Goal: Task Accomplishment & Management: Use online tool/utility

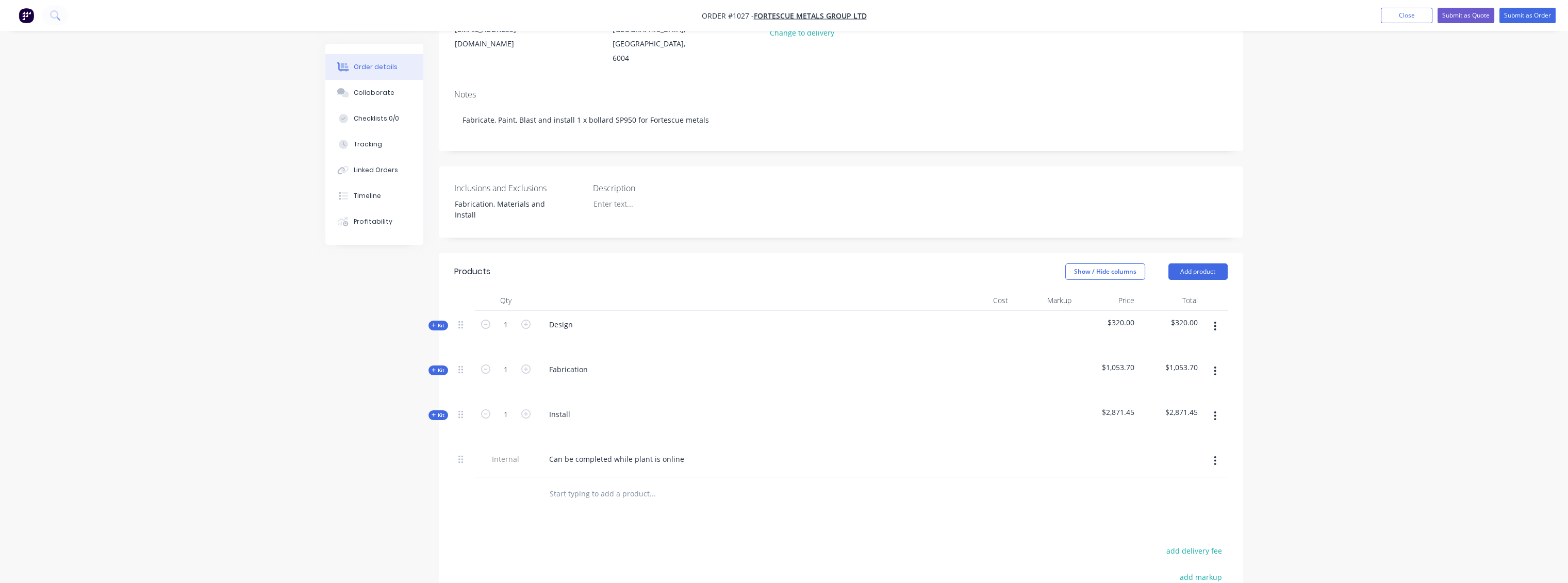
scroll to position [172, 0]
click at [378, 95] on div "Collaborate" at bounding box center [374, 93] width 41 height 9
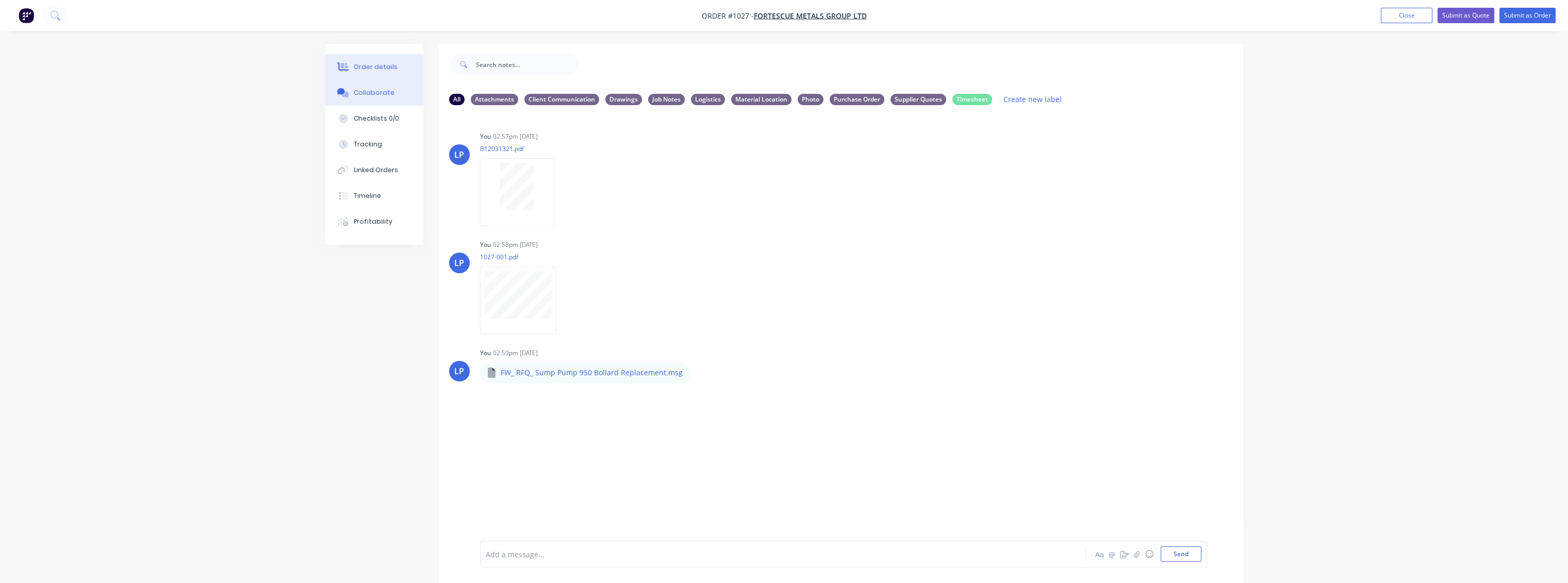
click at [370, 67] on div "Order details" at bounding box center [376, 66] width 44 height 9
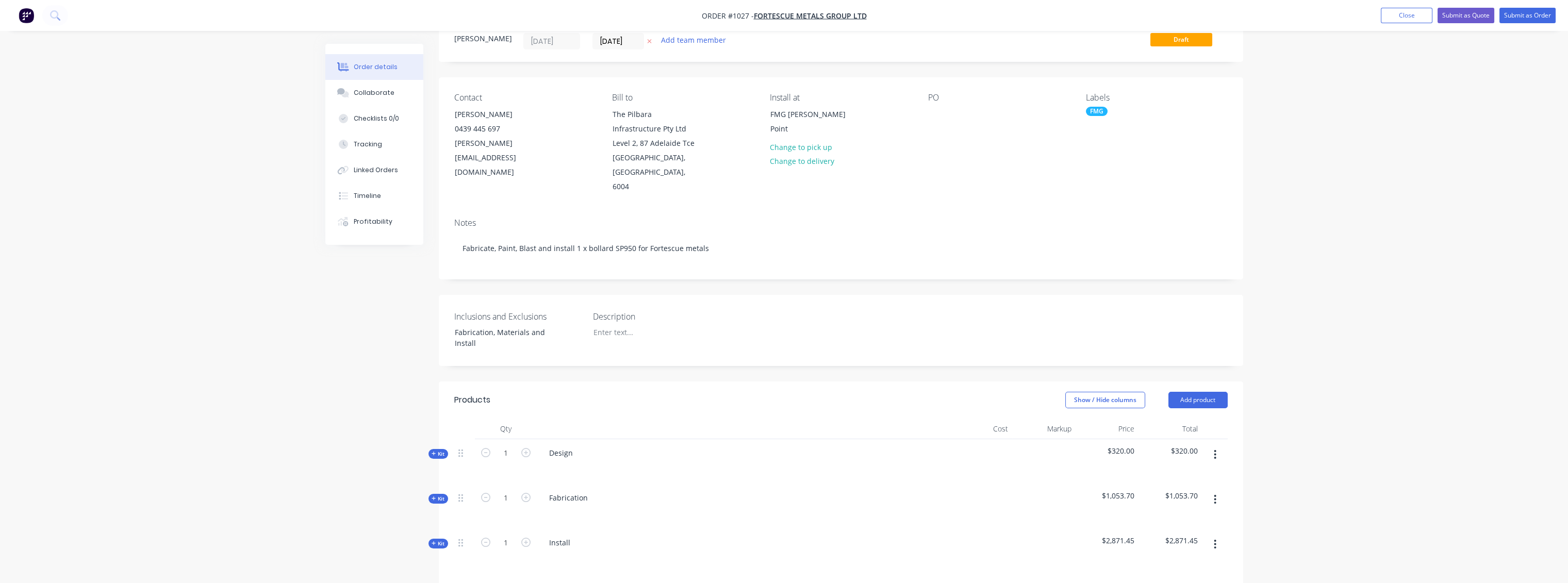
scroll to position [172, 0]
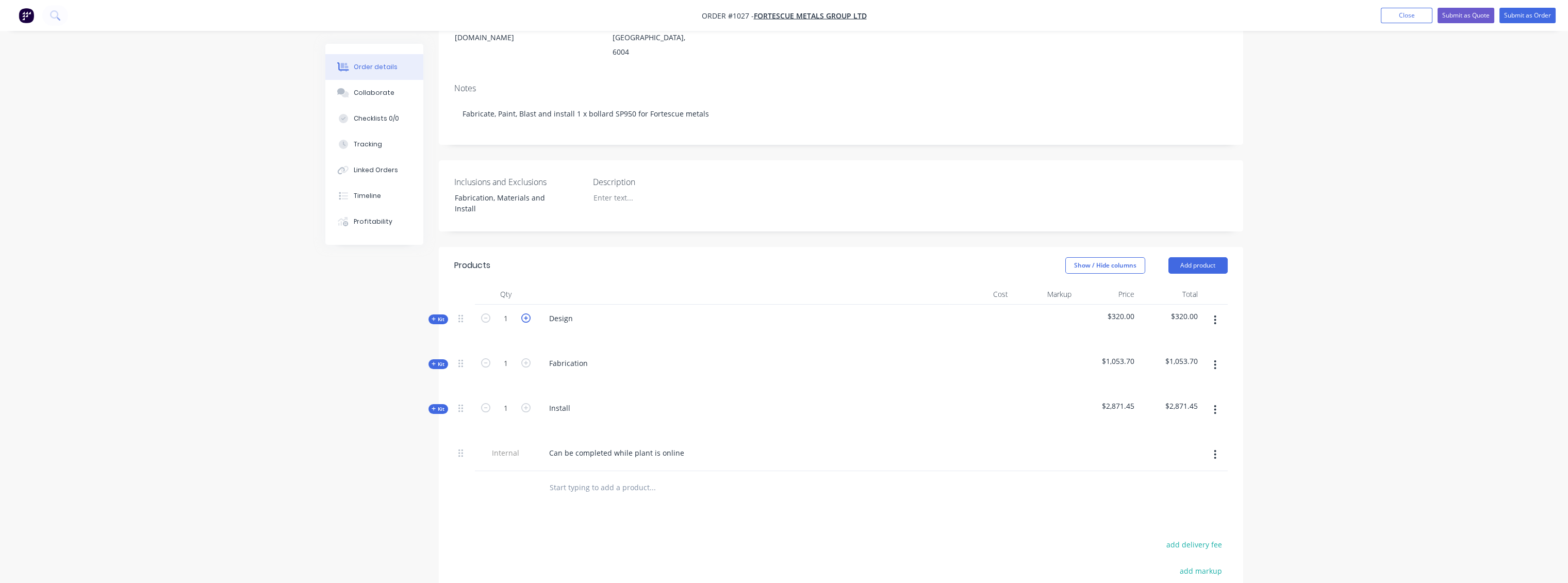
click at [525, 313] on icon "button" at bounding box center [525, 318] width 9 height 9
click at [485, 313] on icon "button" at bounding box center [485, 318] width 9 height 9
type input "1"
click at [439, 315] on span "Kit" at bounding box center [438, 319] width 13 height 8
click at [440, 413] on span "Kit" at bounding box center [438, 416] width 13 height 8
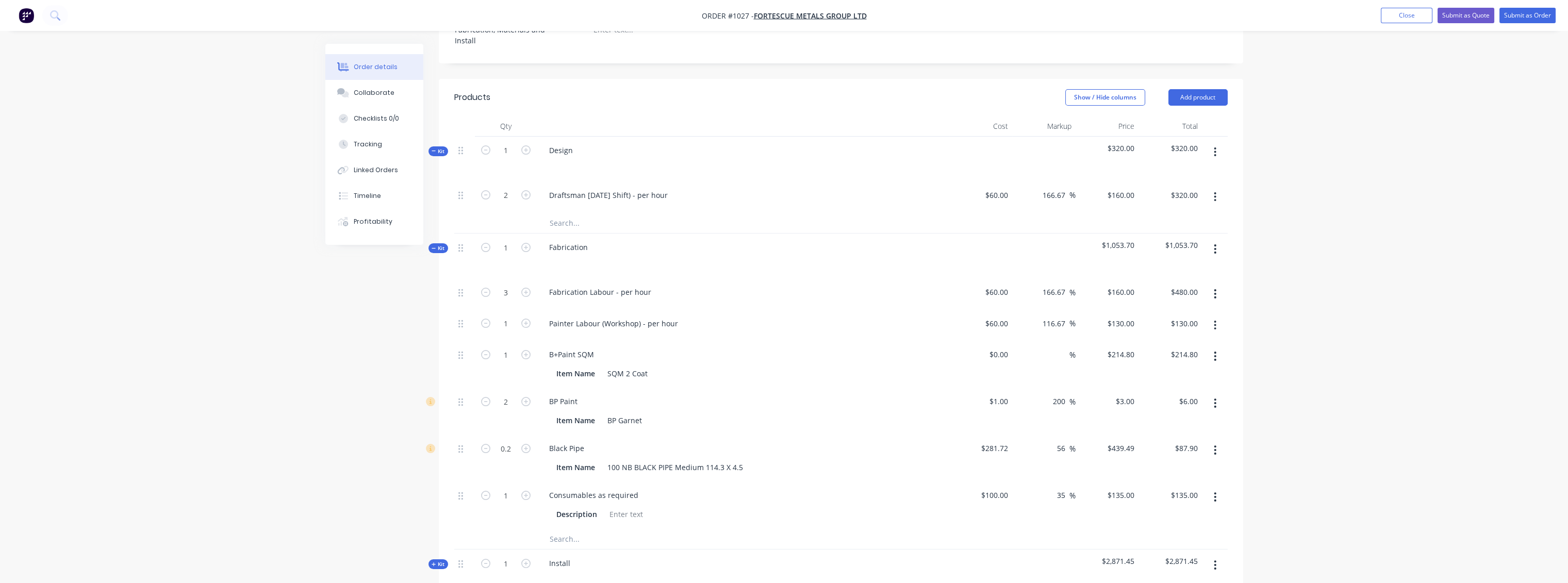
scroll to position [343, 0]
click at [525, 315] on icon "button" at bounding box center [525, 319] width 9 height 9
type input "2"
type input "$260.00"
click at [525, 315] on icon "button" at bounding box center [525, 319] width 9 height 9
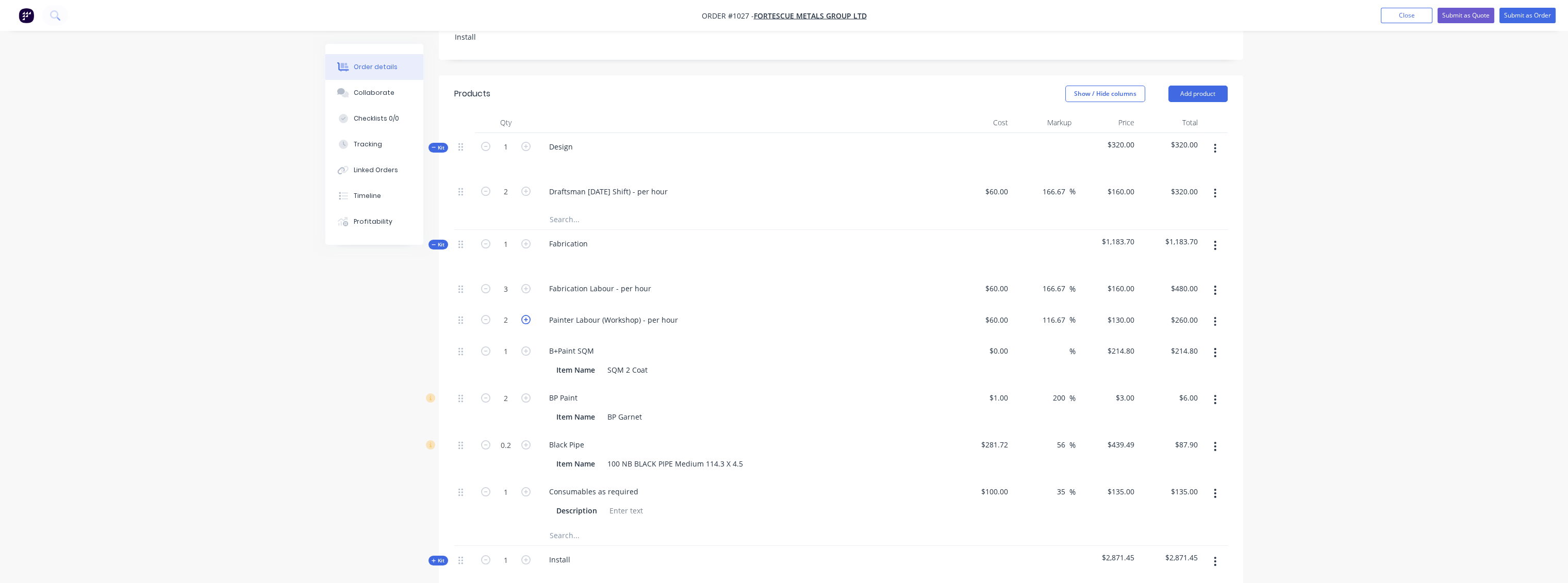
type input "3"
type input "$390.00"
click at [525, 315] on icon "button" at bounding box center [525, 319] width 9 height 9
type input "4"
type input "$520.00"
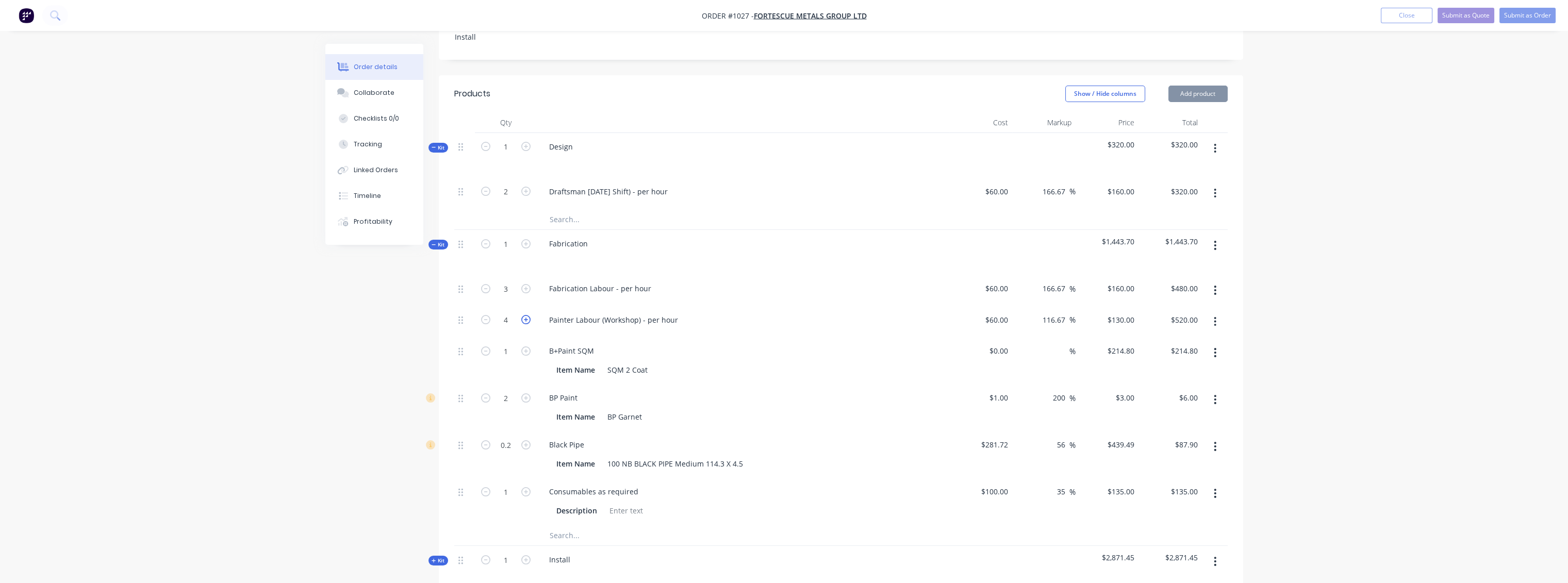
click at [525, 315] on icon "button" at bounding box center [525, 319] width 9 height 9
type input "5"
type input "$650.00"
click at [525, 315] on icon "button" at bounding box center [525, 319] width 9 height 9
type input "6"
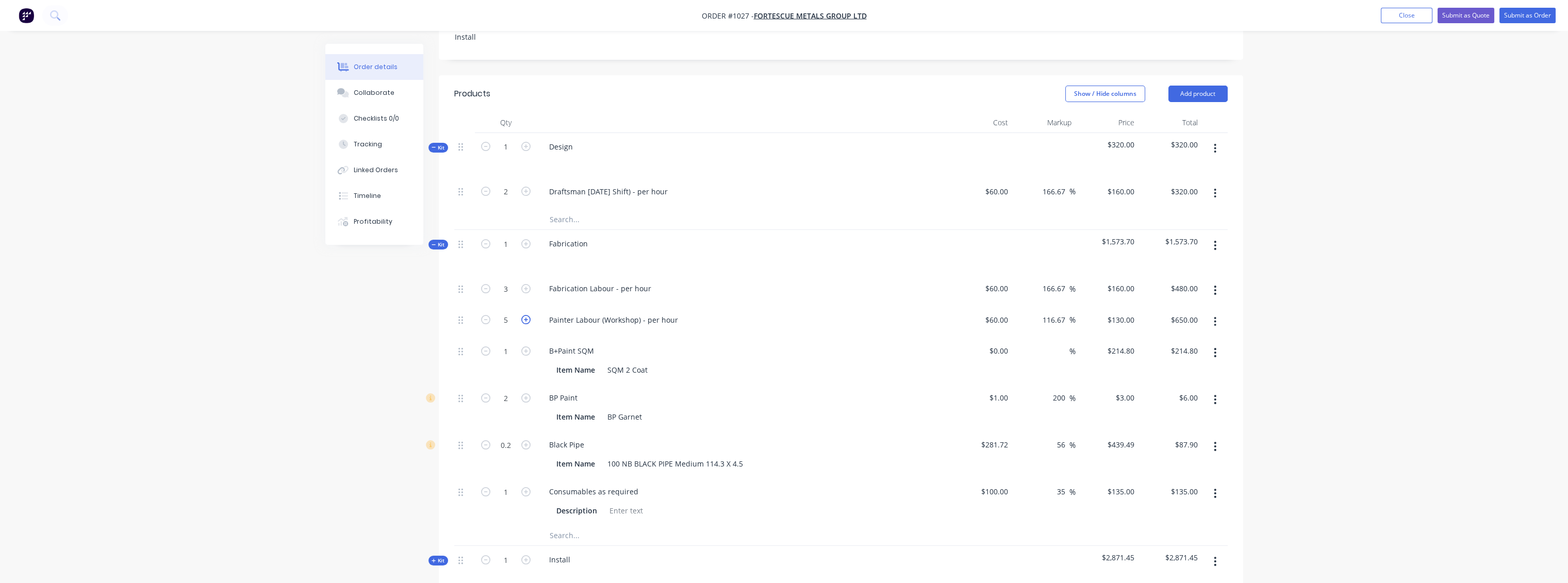
type input "$780.00"
click at [486, 315] on icon "button" at bounding box center [485, 319] width 9 height 9
type input "5"
type input "$650.00"
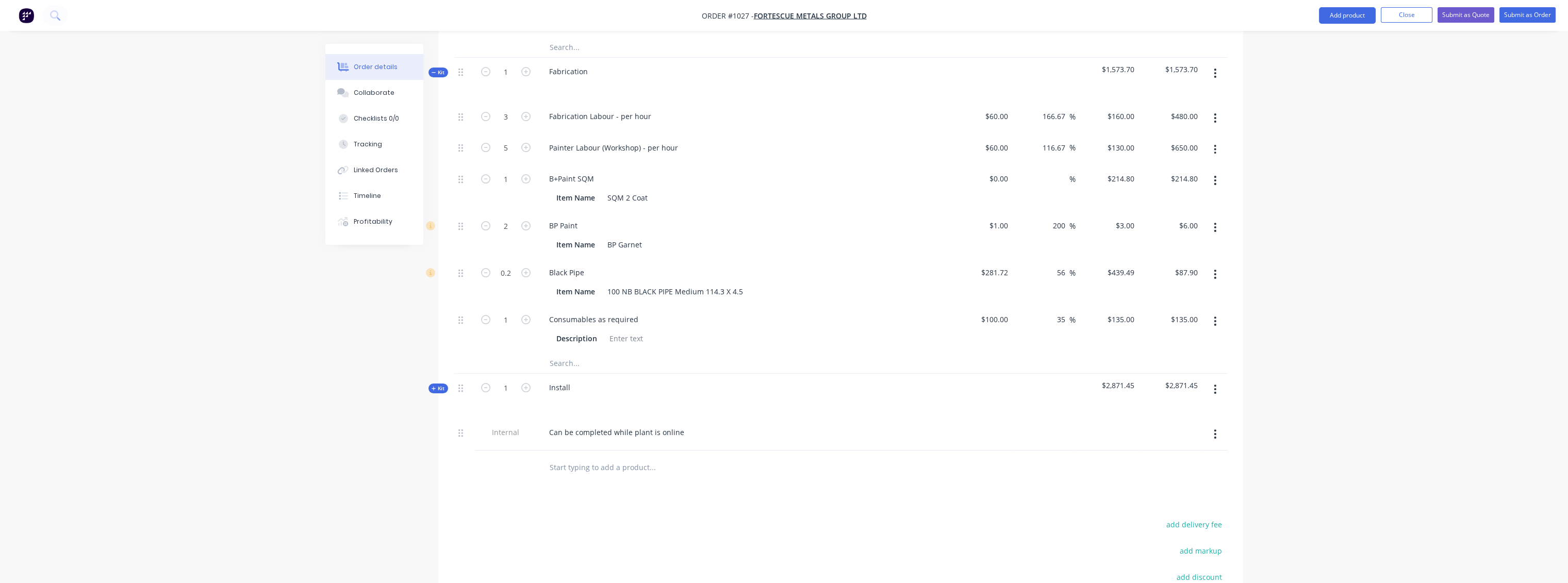
scroll to position [573, 0]
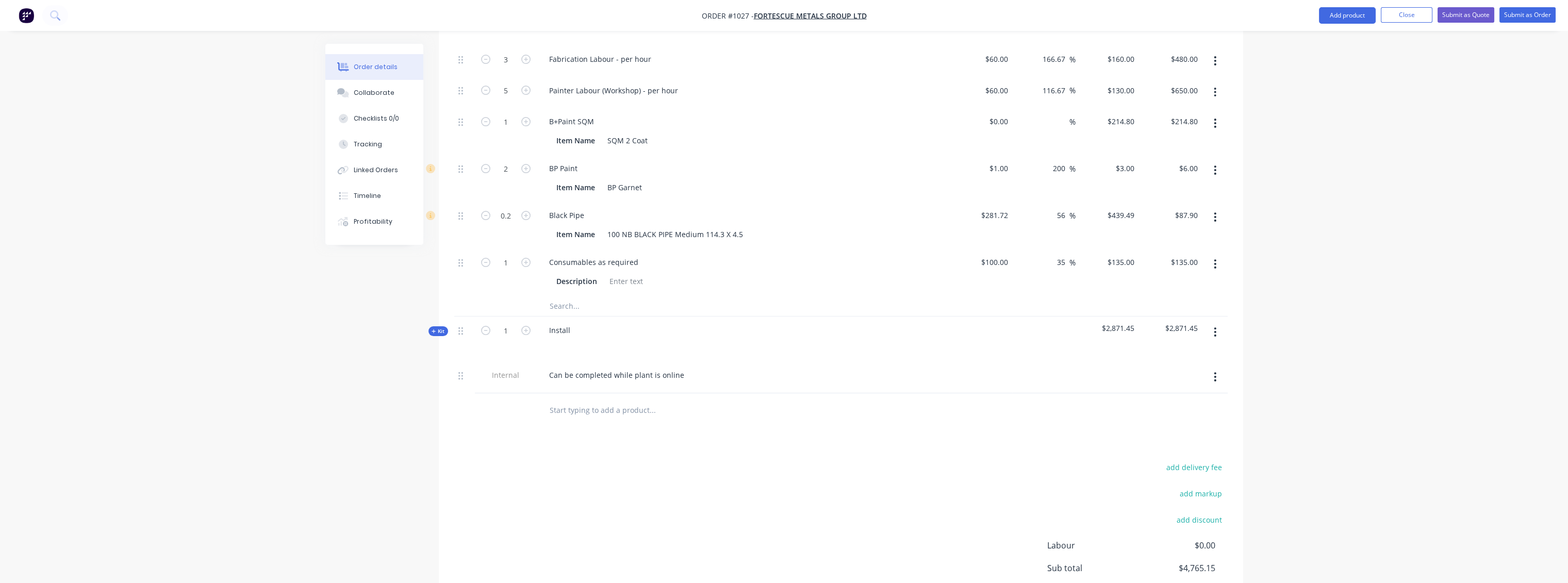
click at [442, 327] on span "Kit" at bounding box center [438, 331] width 13 height 8
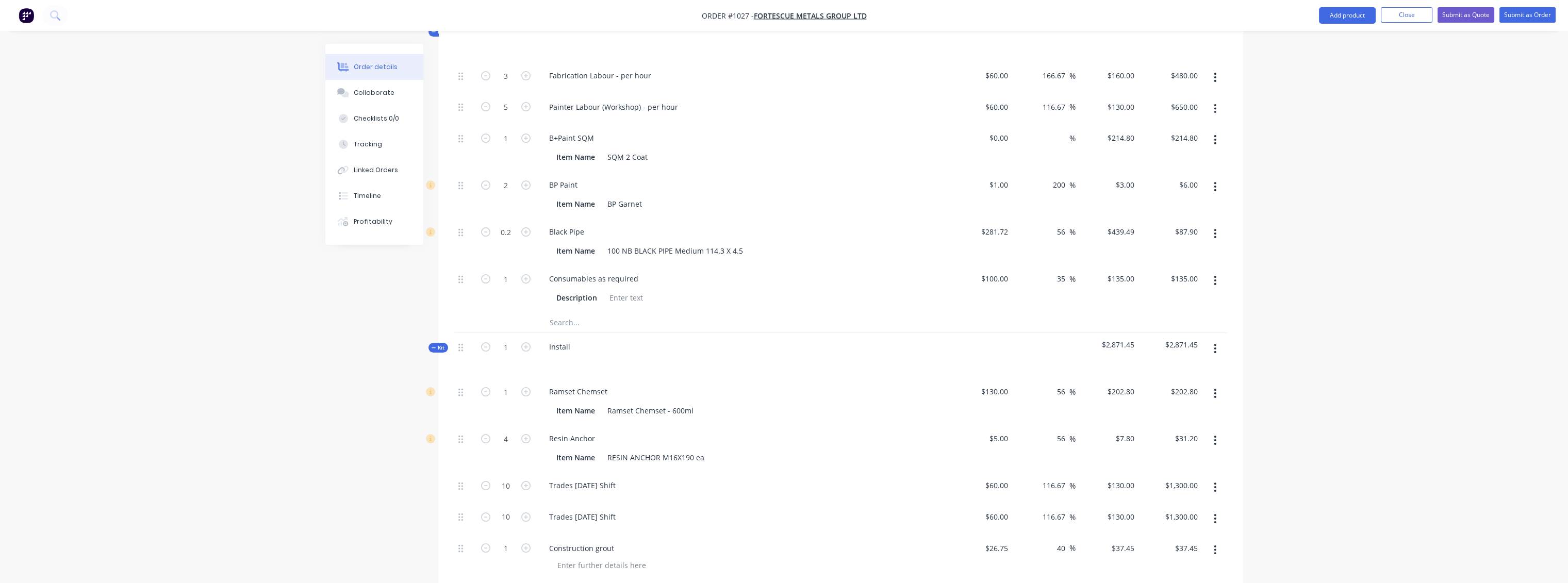
scroll to position [458, 0]
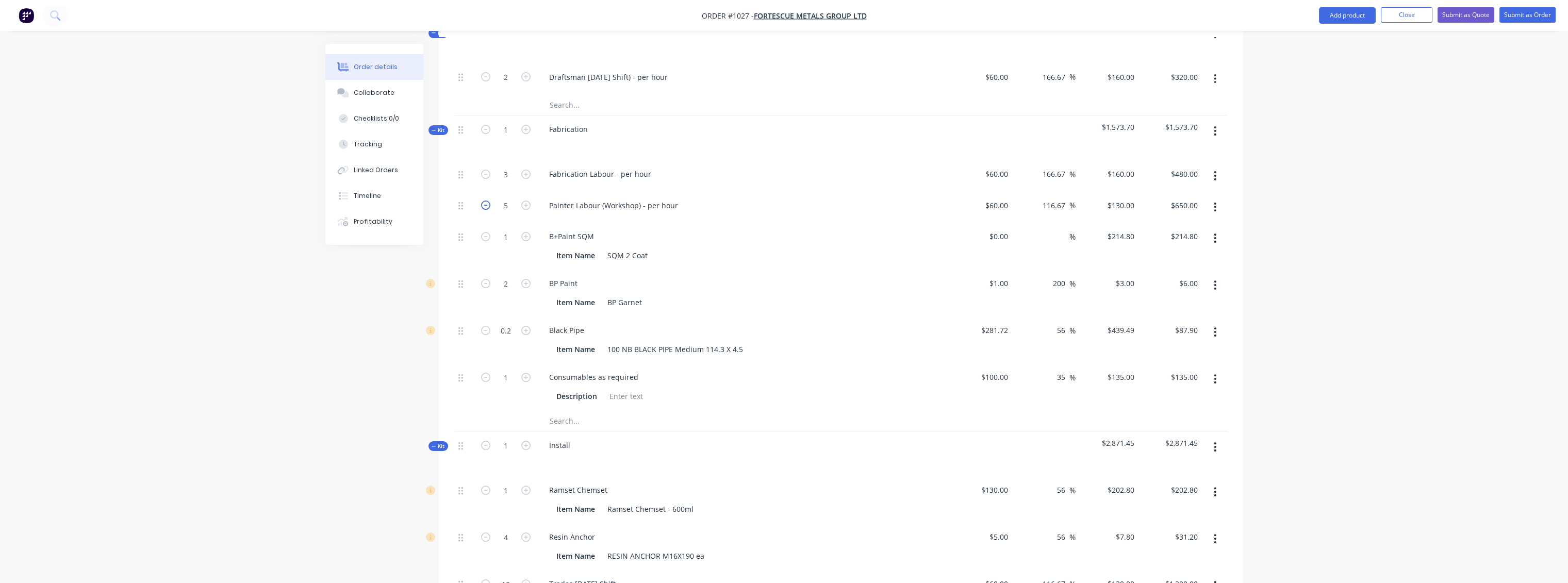
click at [484, 201] on icon "button" at bounding box center [485, 205] width 9 height 9
type input "4"
type input "$520.00"
click at [484, 201] on icon "button" at bounding box center [485, 205] width 9 height 9
type input "3"
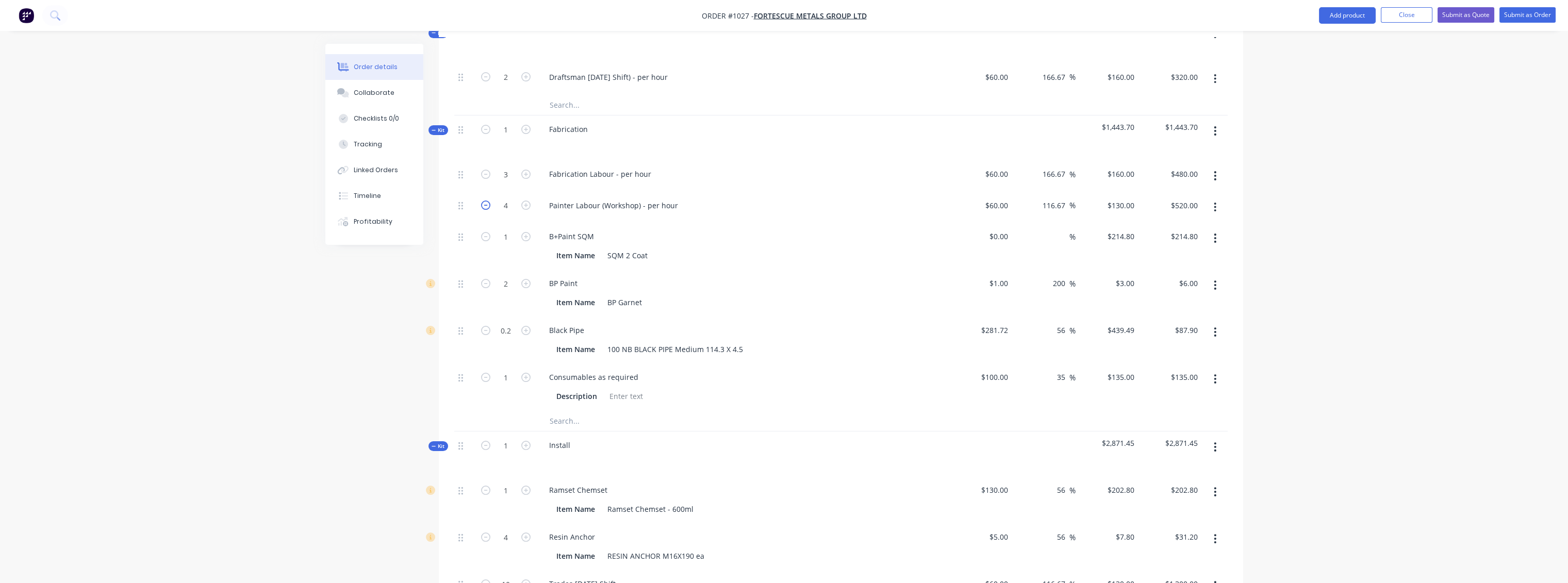
type input "$390.00"
click at [484, 201] on icon "button" at bounding box center [485, 205] width 9 height 9
type input "2"
type input "$260.00"
click at [524, 201] on icon "button" at bounding box center [525, 205] width 9 height 9
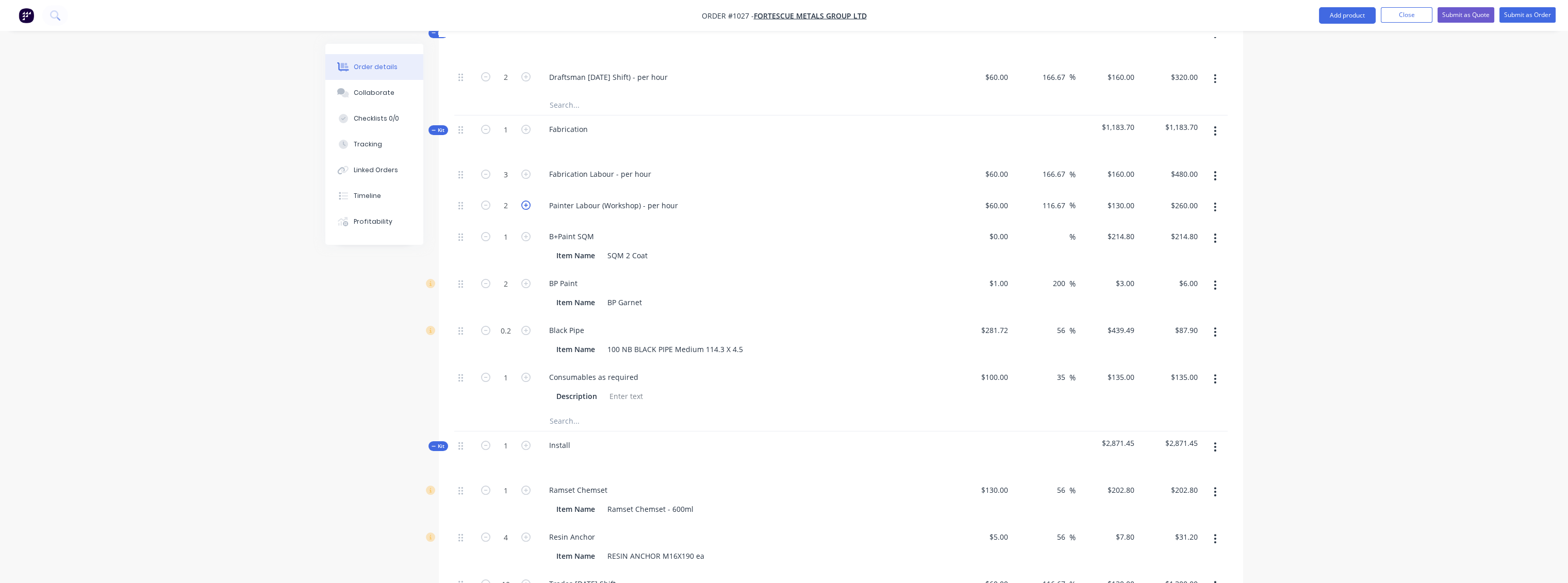
type input "3"
type input "$390.00"
click at [524, 201] on icon "button" at bounding box center [525, 205] width 9 height 9
type input "4"
type input "$520.00"
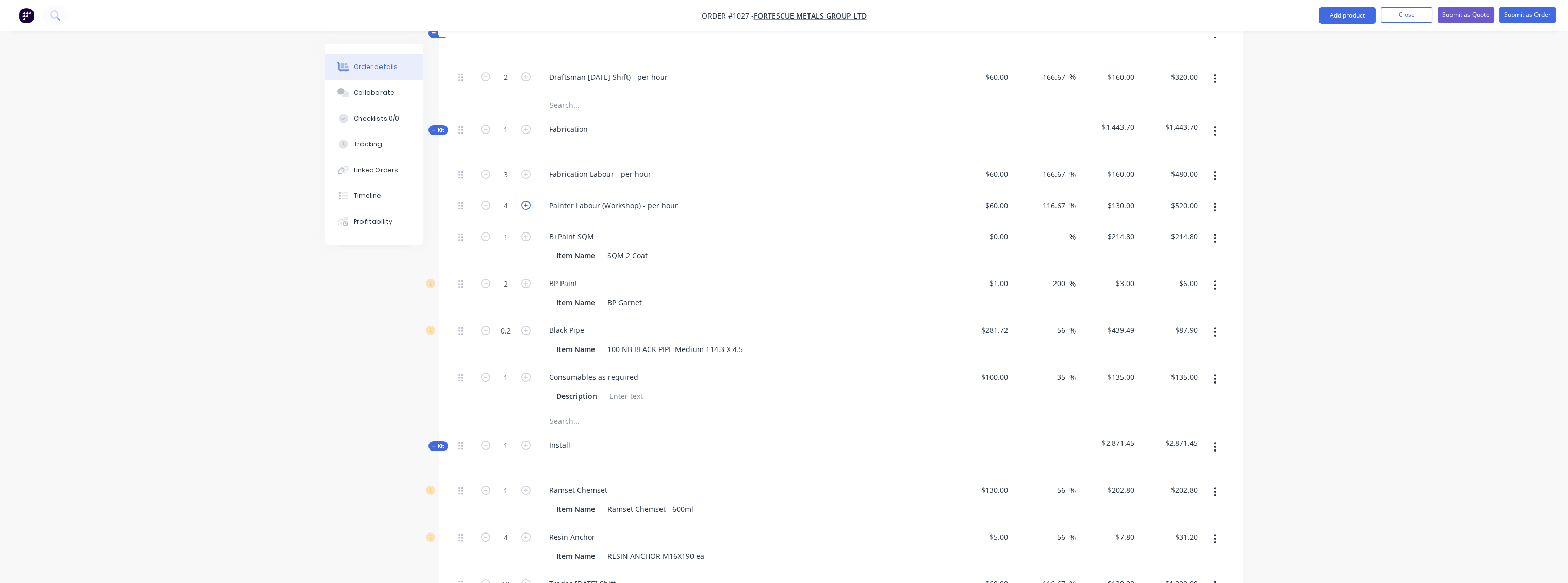
click at [524, 201] on icon "button" at bounding box center [525, 205] width 9 height 9
type input "5"
type input "$650.00"
click at [524, 201] on icon "button" at bounding box center [525, 205] width 9 height 9
type input "6"
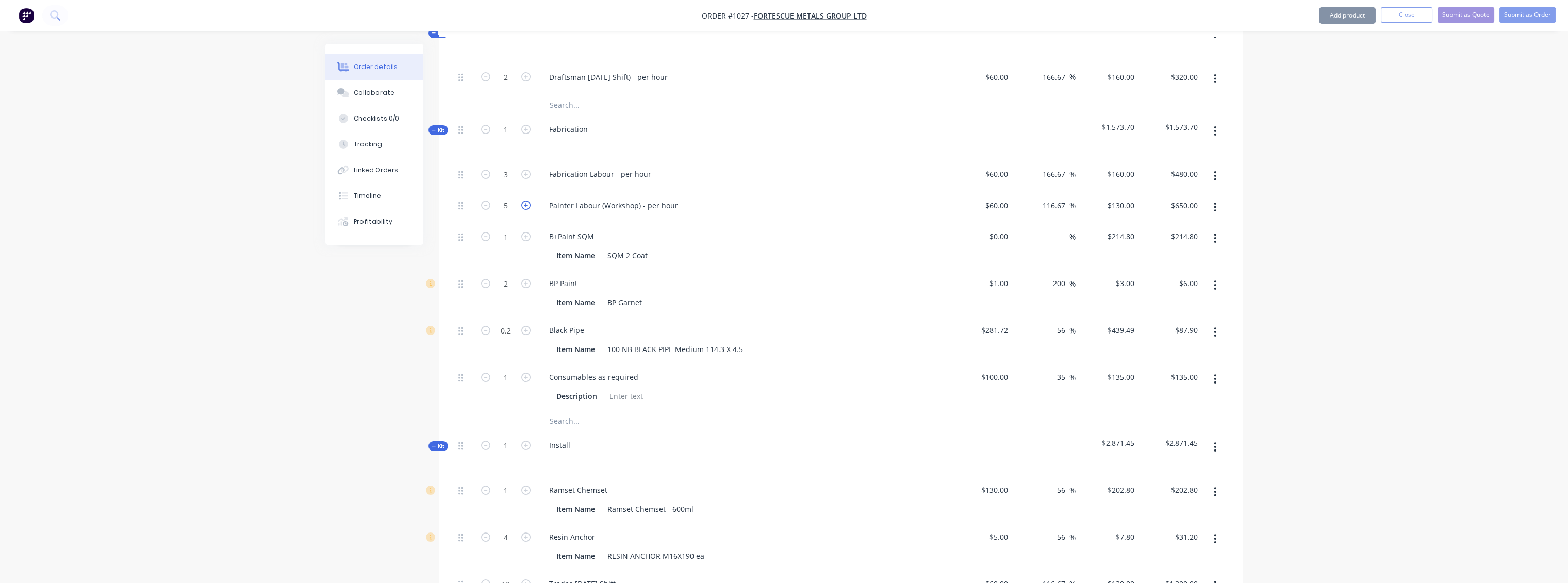
type input "$780.00"
click at [1216, 234] on icon "button" at bounding box center [1215, 238] width 2 height 9
click at [1150, 299] on div "Delete" at bounding box center [1178, 306] width 79 height 15
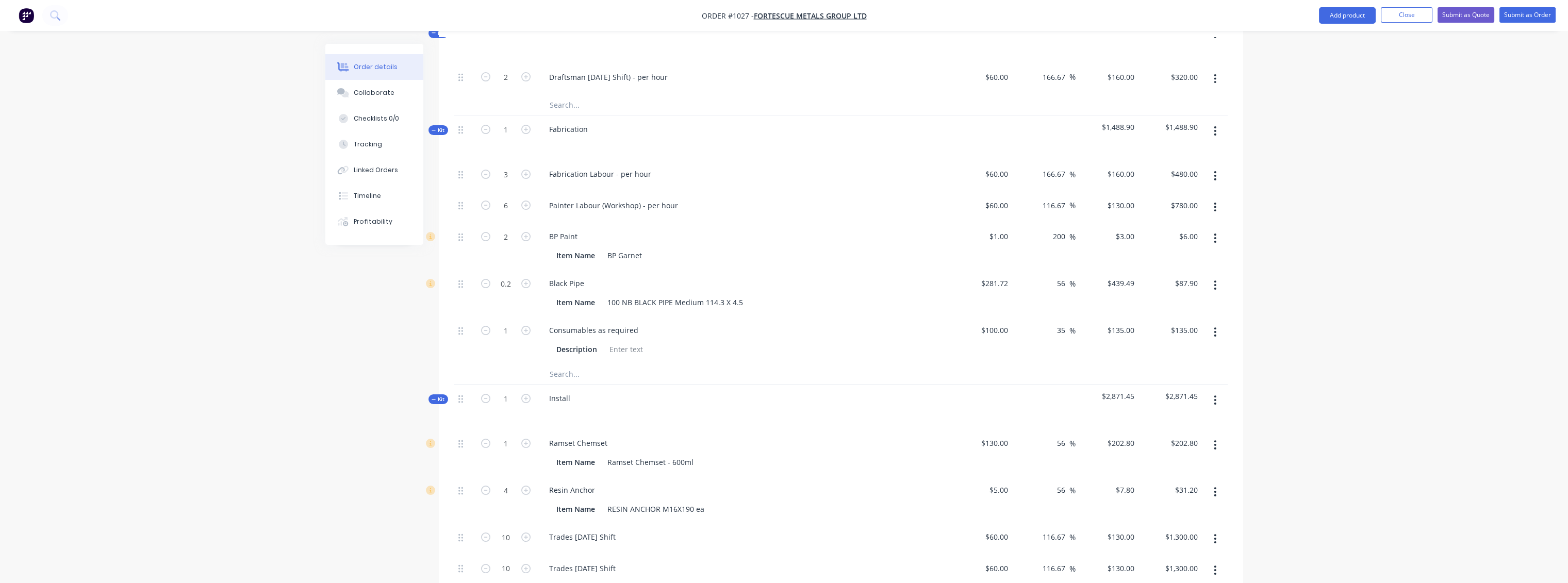
click at [1214, 229] on button "button" at bounding box center [1215, 238] width 24 height 18
click at [1169, 299] on div "Delete" at bounding box center [1178, 306] width 79 height 15
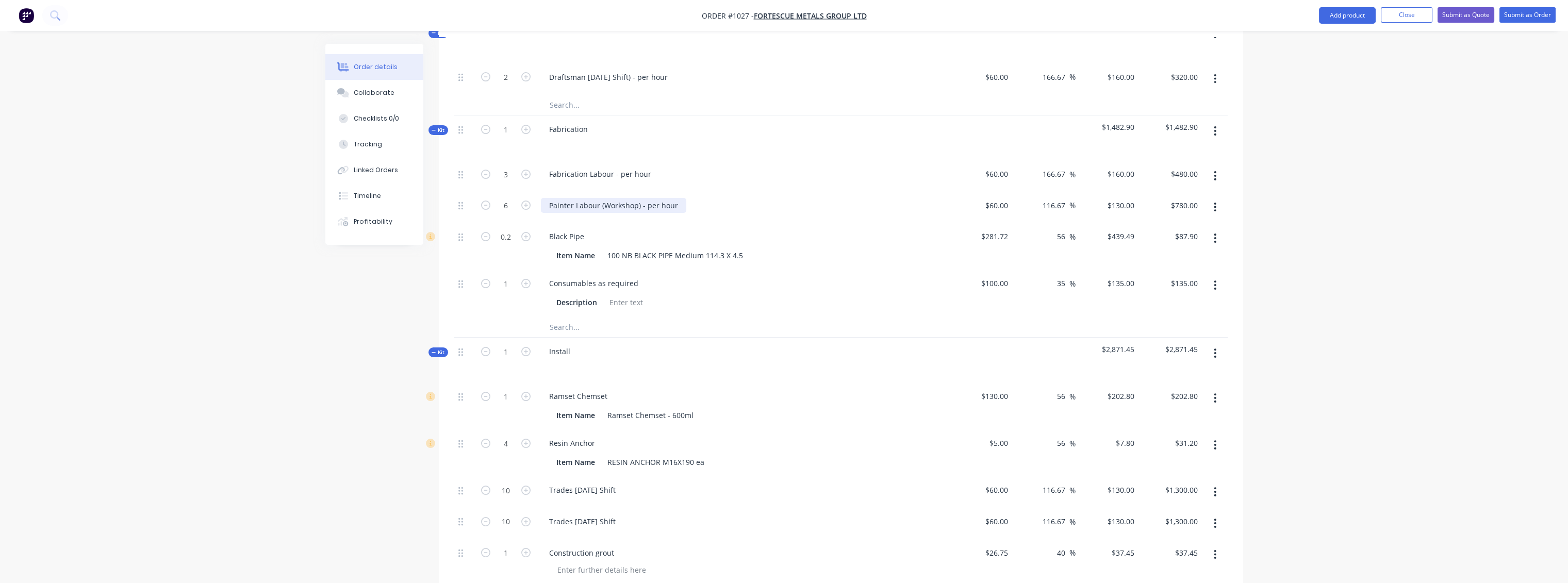
click at [651, 198] on div "Painter Labour (Workshop) - per hour" at bounding box center [614, 205] width 145 height 15
drag, startPoint x: 676, startPoint y: 175, endPoint x: 547, endPoint y: 175, distance: 129.0
click at [547, 198] on div "Painter Labour (Workshop) - per hour" at bounding box center [614, 205] width 145 height 15
click at [1178, 198] on input "780.00" at bounding box center [1186, 205] width 32 height 15
click at [1189, 198] on input "780.00" at bounding box center [1188, 205] width 28 height 15
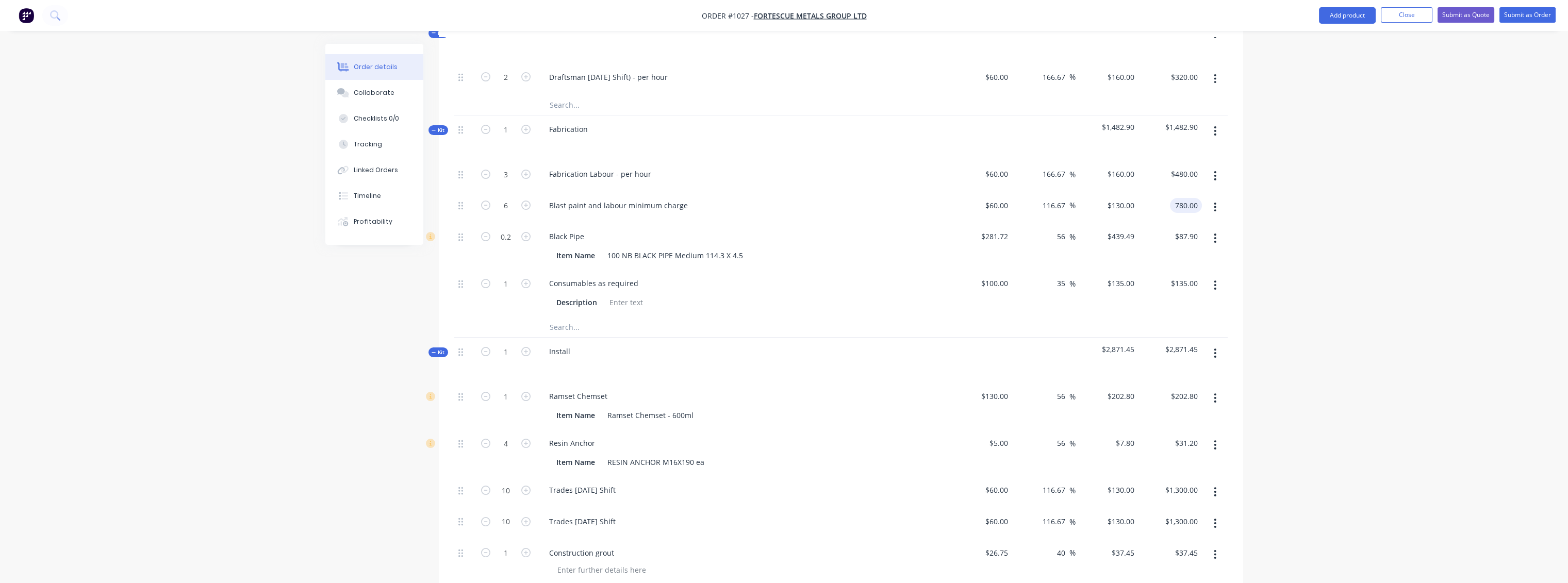
click at [1185, 198] on input "780.00" at bounding box center [1188, 205] width 28 height 15
type input "750.00"
type input "108.33"
type input "$125.00"
type input "$750.00"
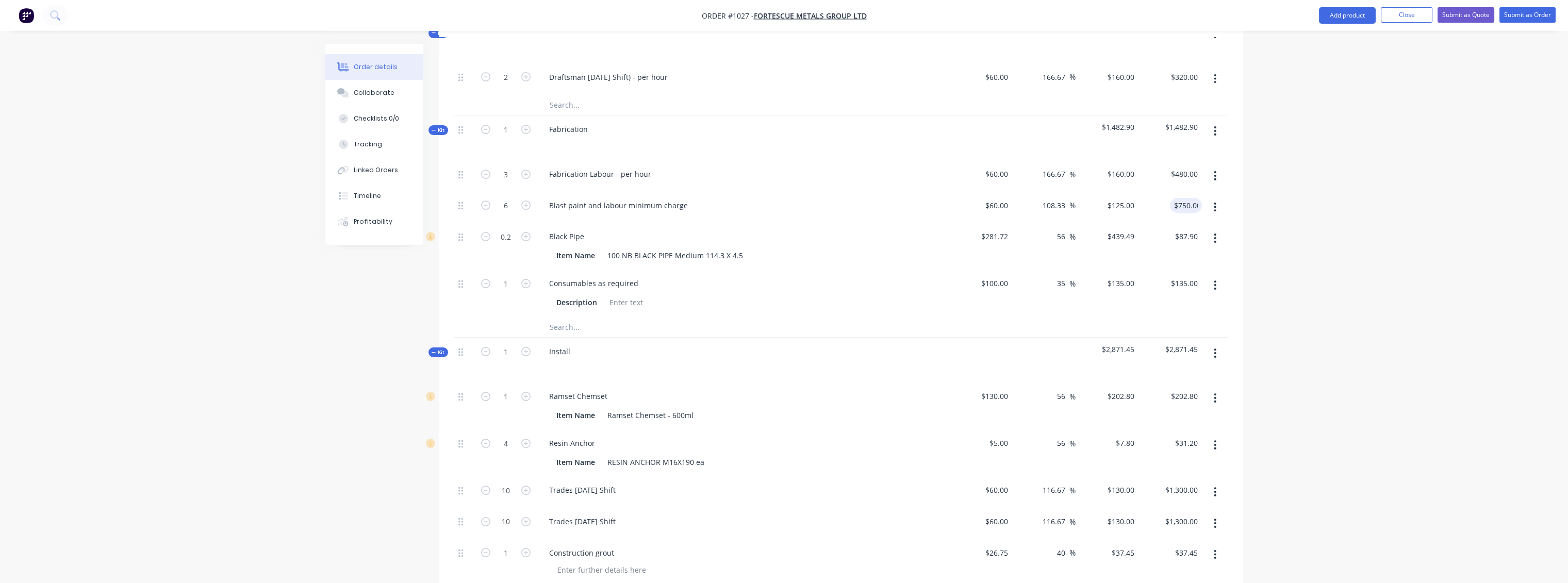
click at [1155, 194] on div "$750.00 750.00" at bounding box center [1170, 208] width 63 height 32
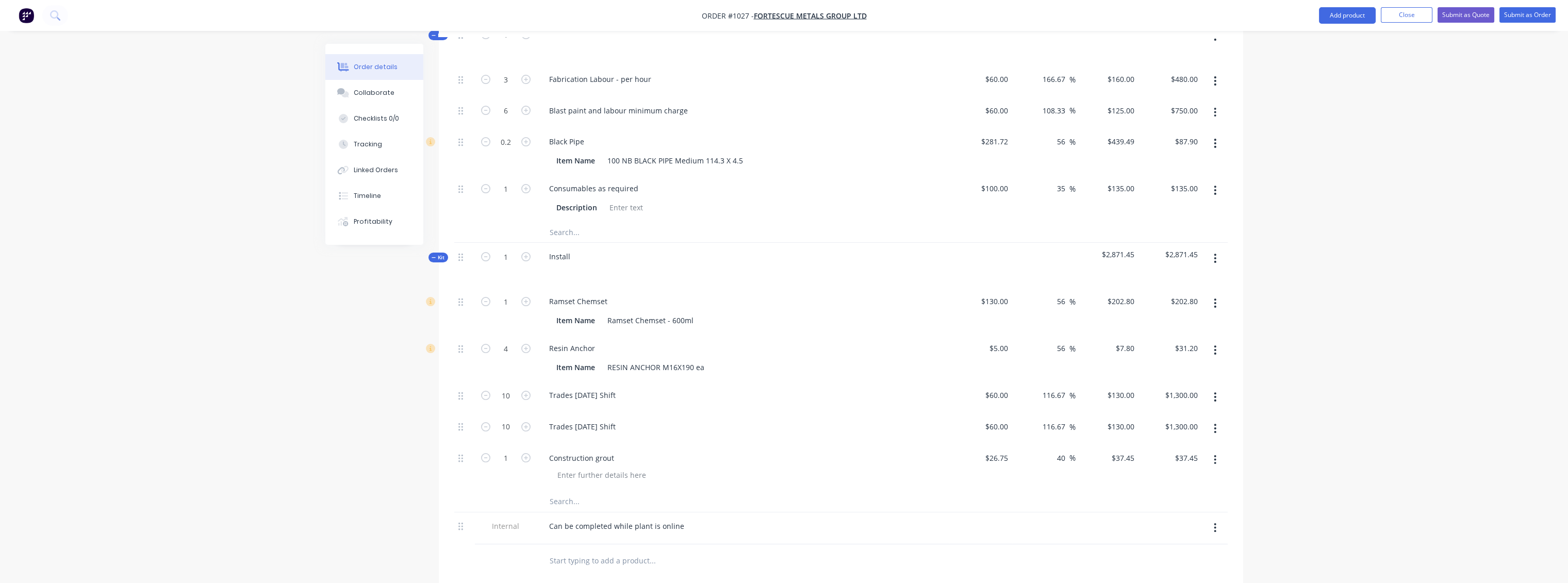
scroll to position [268, 0]
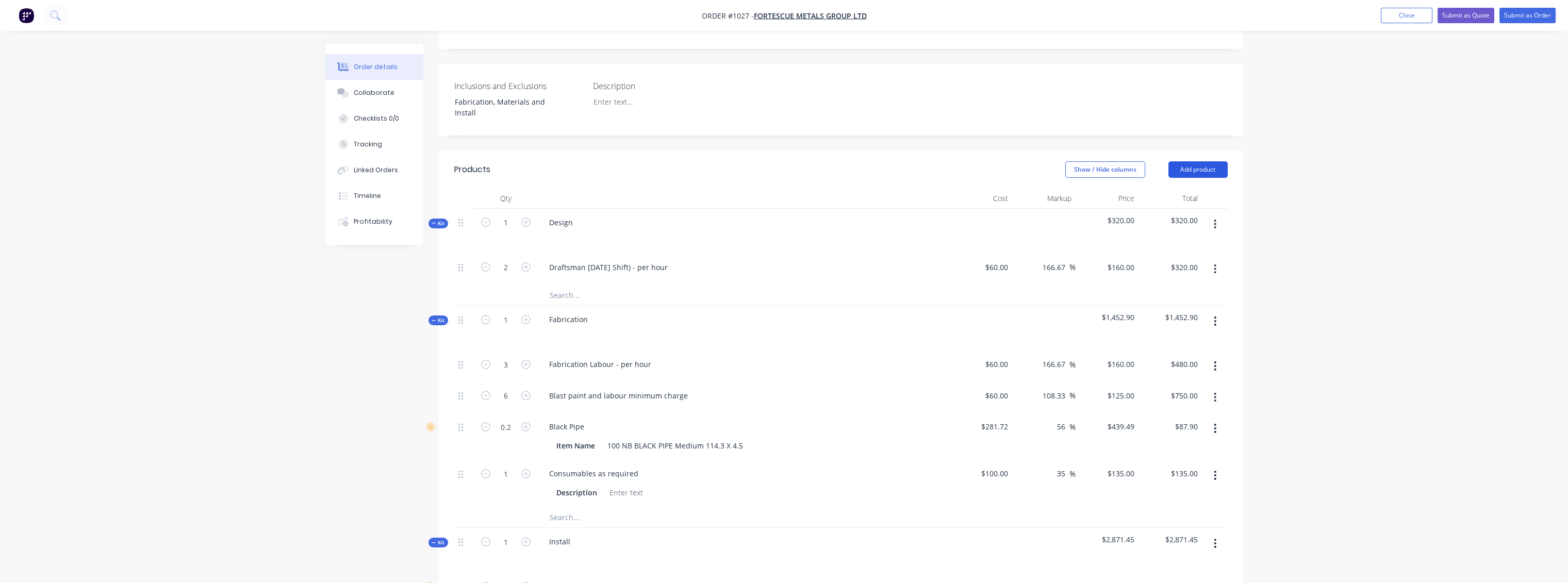
click at [1218, 161] on button "Add product" at bounding box center [1198, 169] width 59 height 16
click at [1166, 229] on div "Product Kit" at bounding box center [1178, 237] width 79 height 15
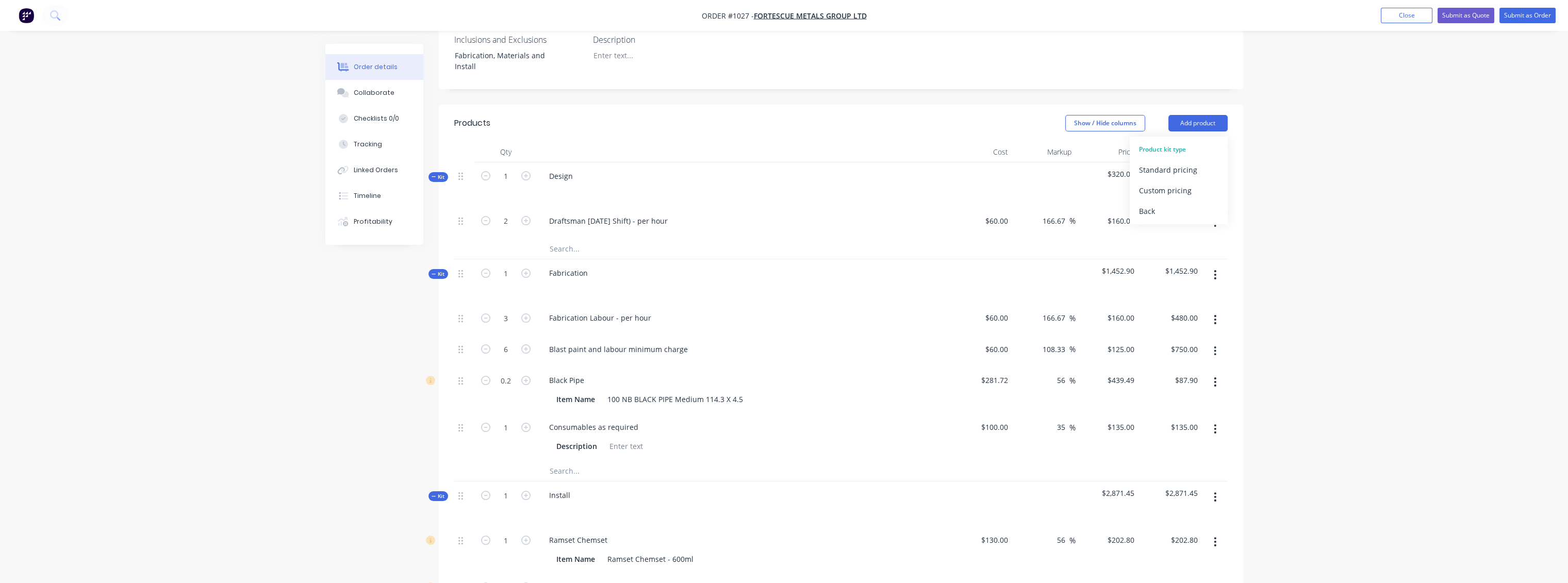
scroll to position [211, 0]
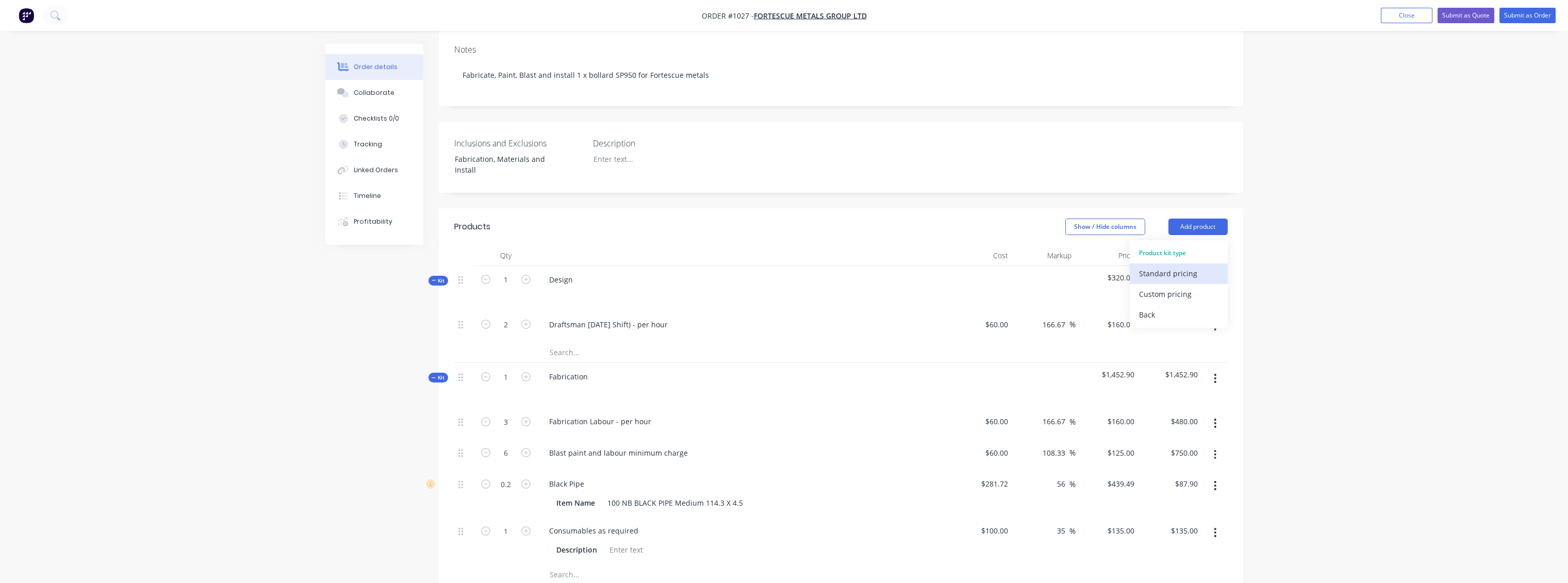
click at [1169, 266] on div "Standard pricing" at bounding box center [1178, 273] width 79 height 15
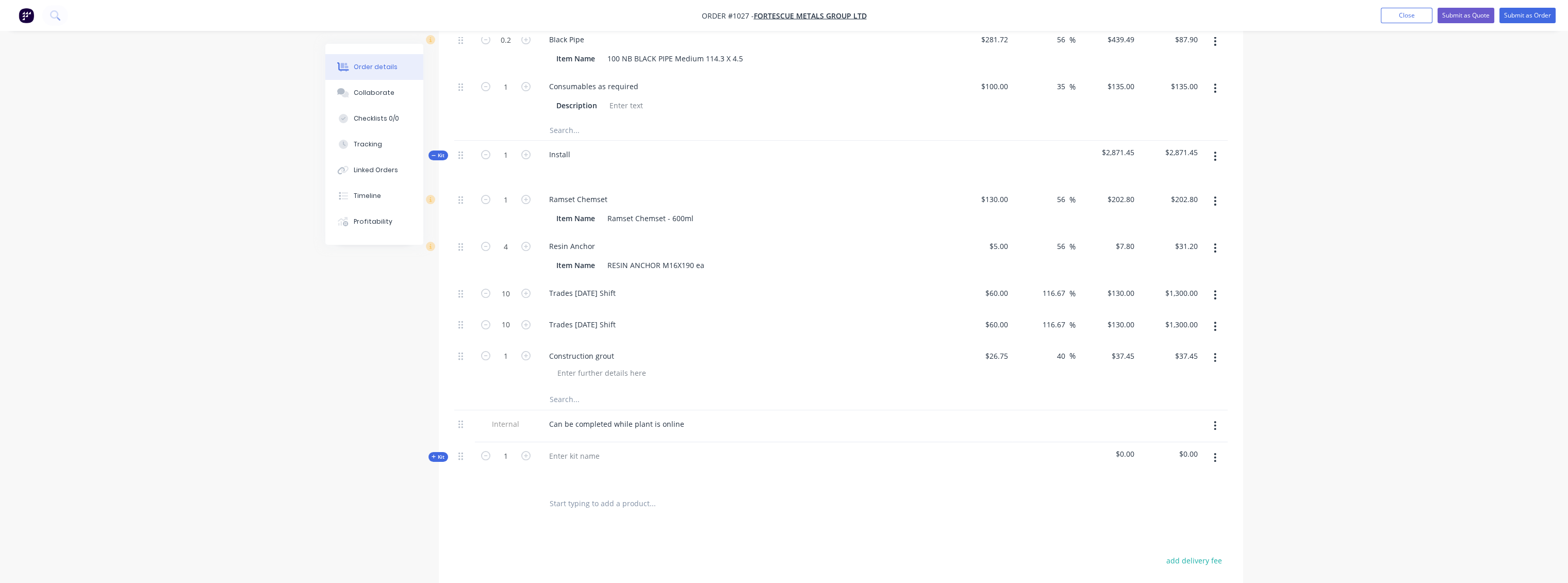
scroll to position [668, 0]
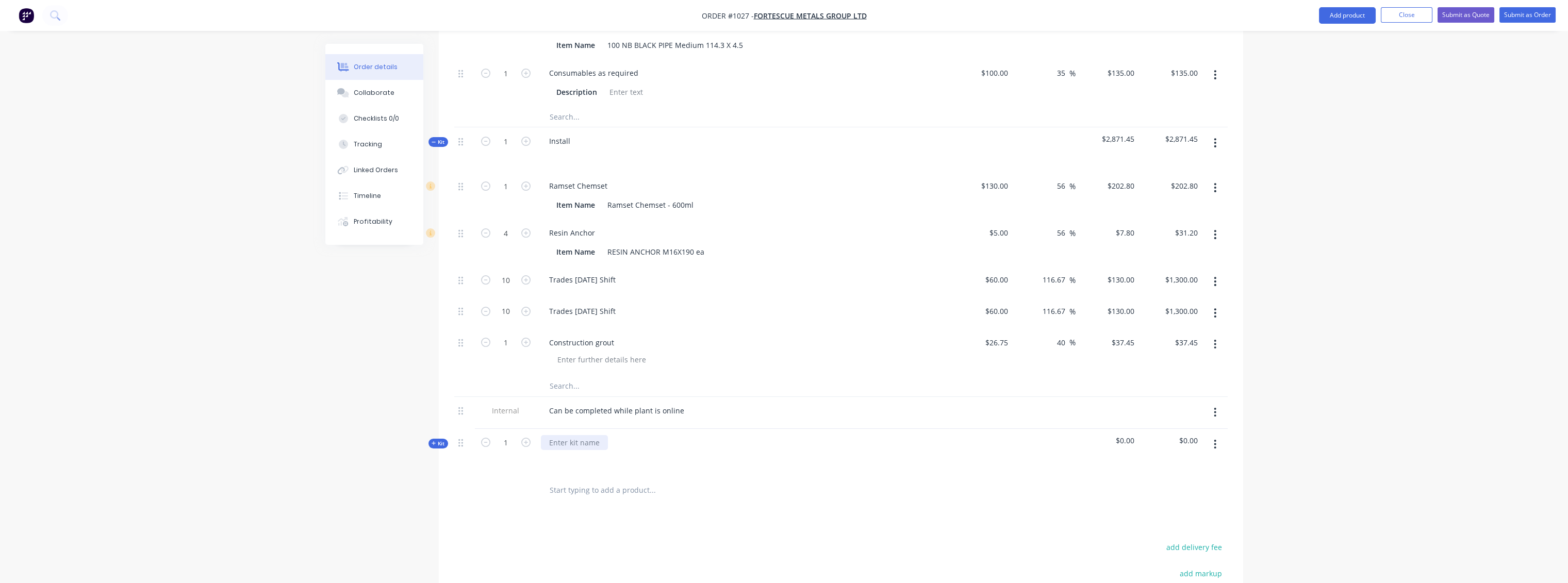
click at [564, 435] on div at bounding box center [575, 442] width 67 height 15
click at [548, 435] on div "freight" at bounding box center [561, 442] width 40 height 15
drag, startPoint x: 643, startPoint y: 425, endPoint x: 466, endPoint y: 459, distance: 180.2
click at [631, 450] on div at bounding box center [743, 458] width 404 height 15
click at [439, 440] on span "Kit" at bounding box center [438, 444] width 13 height 8
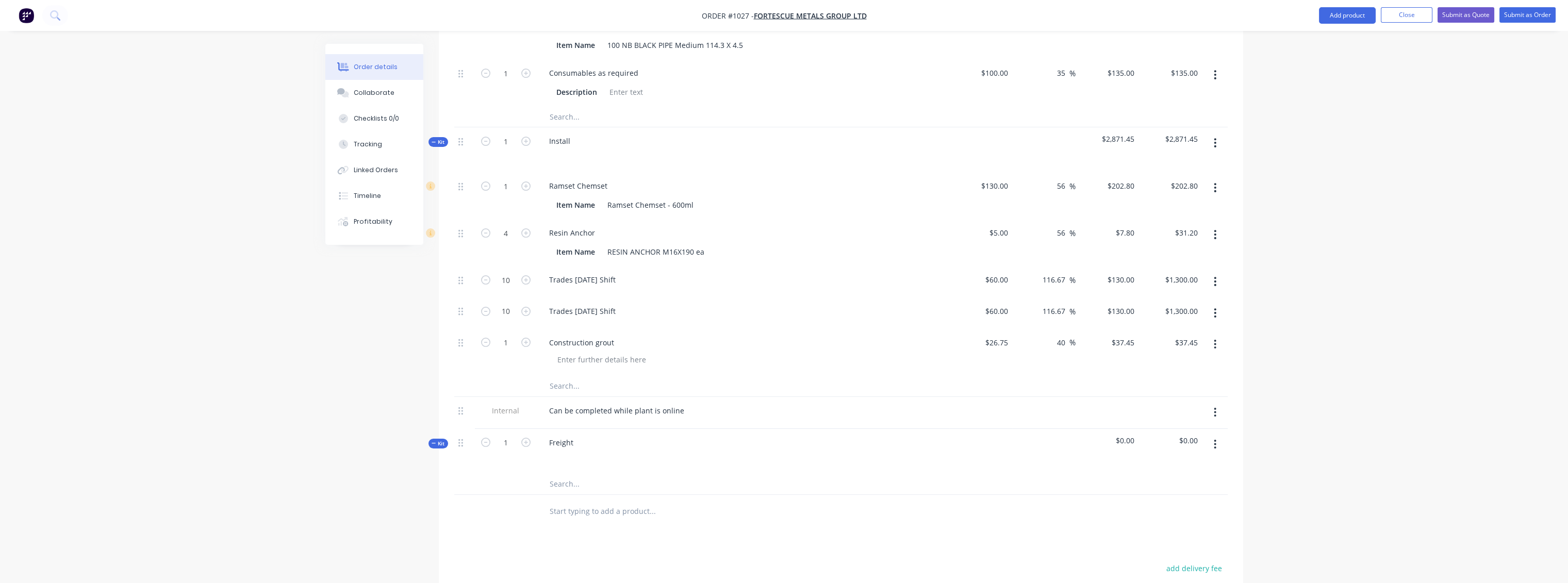
click at [573, 473] on input "text" at bounding box center [652, 484] width 206 height 21
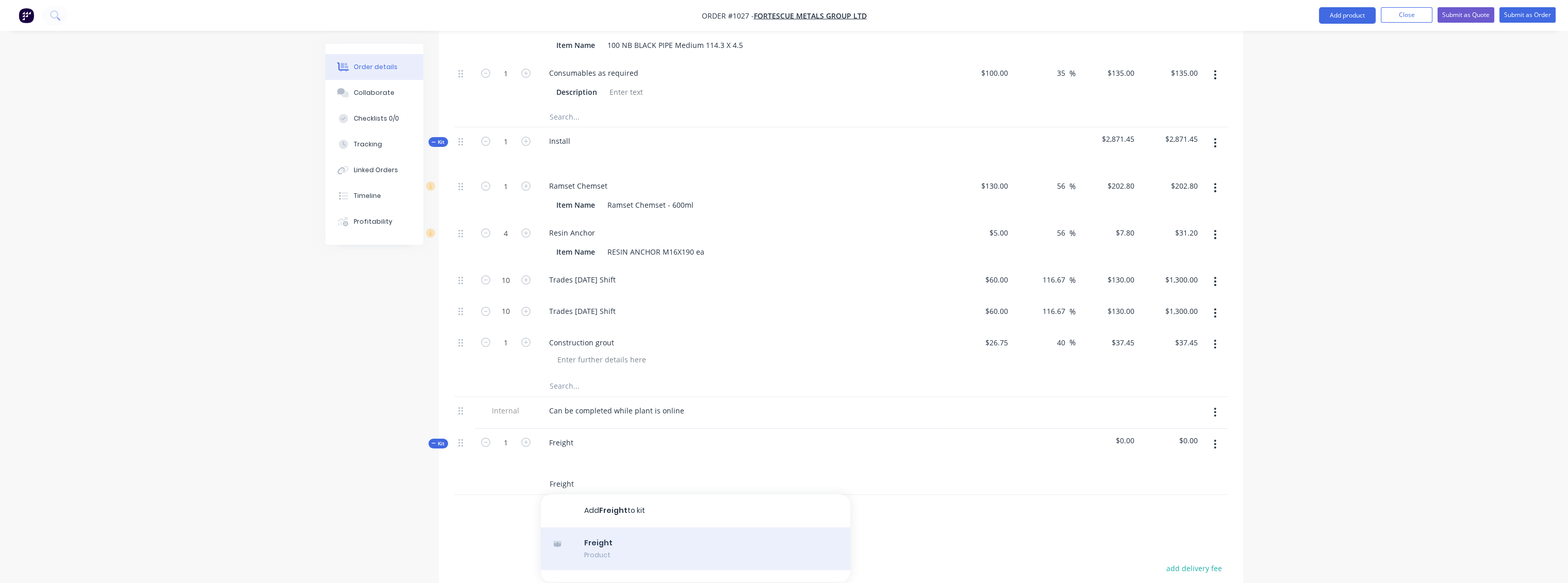
type input "Freight"
click at [606, 528] on div "Freight Product" at bounding box center [696, 549] width 309 height 43
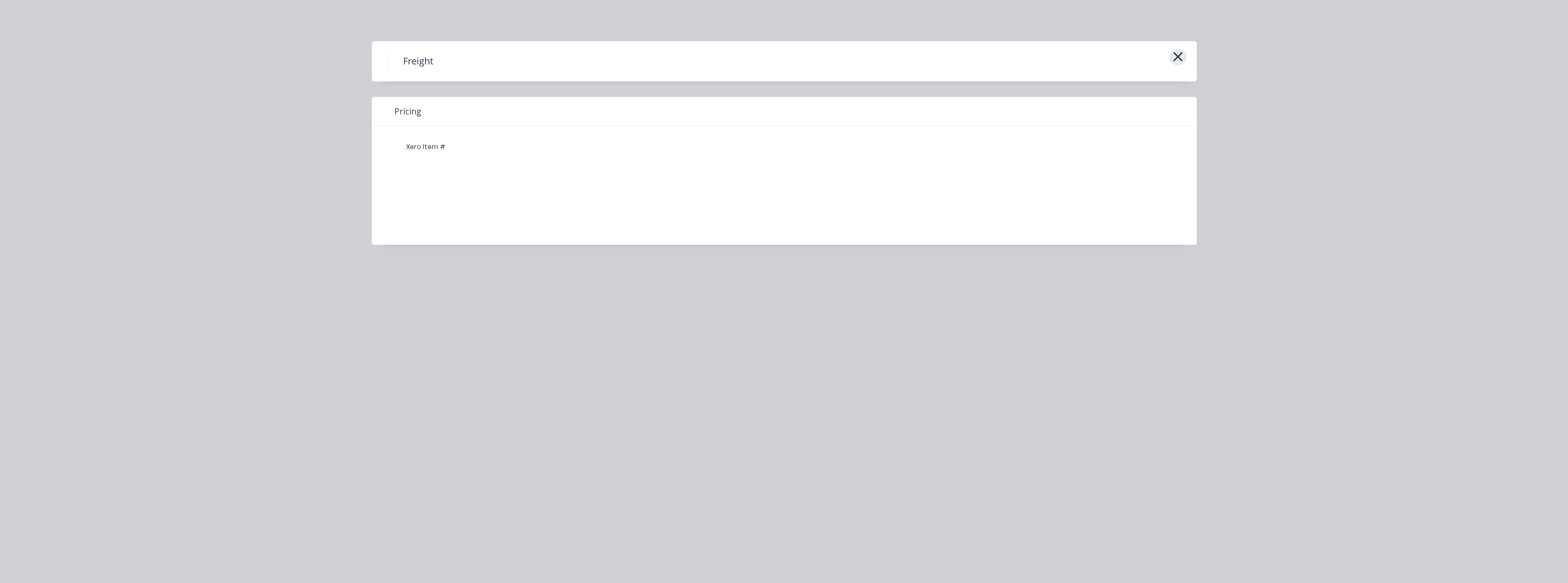
click at [1180, 59] on icon "button" at bounding box center [1177, 57] width 9 height 9
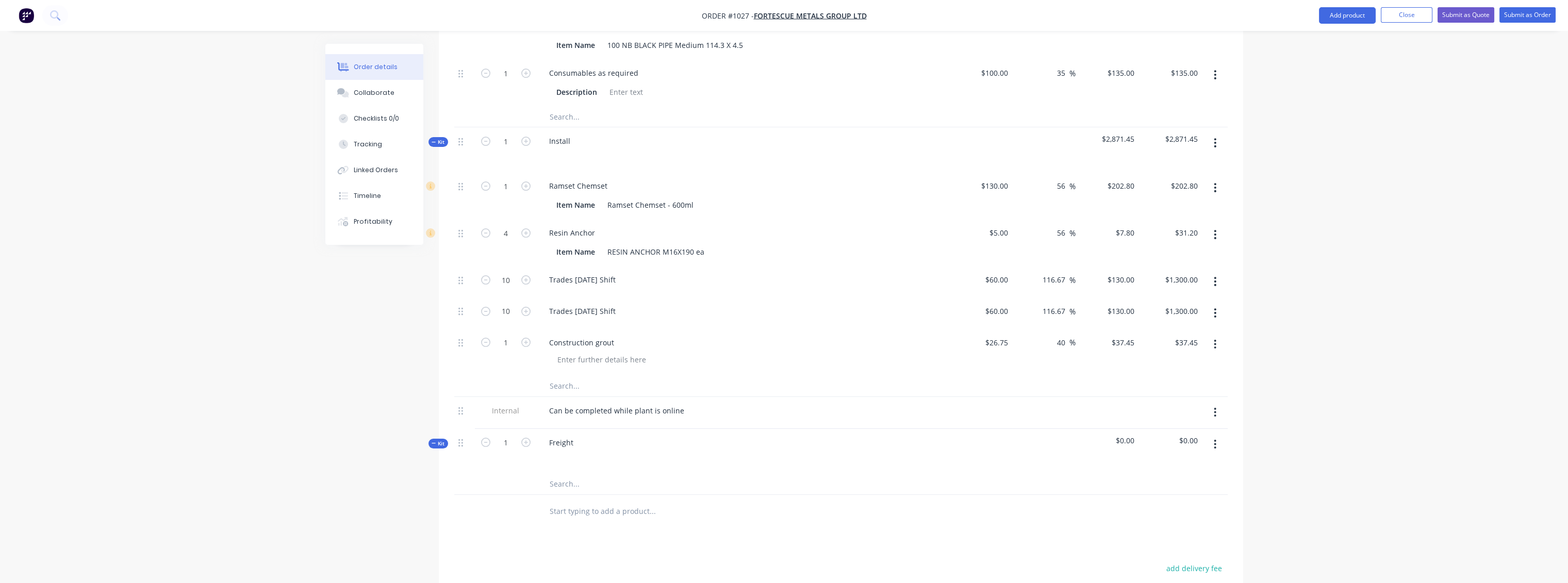
click at [1189, 435] on span "$0.00" at bounding box center [1170, 441] width 55 height 11
click at [1192, 435] on span "$0.00" at bounding box center [1170, 441] width 55 height 11
click at [1214, 439] on icon "button" at bounding box center [1215, 444] width 2 height 12
click at [1163, 484] on div "Add product to kit" at bounding box center [1178, 492] width 79 height 15
click at [1152, 505] on div "Product catalogue" at bounding box center [1178, 512] width 79 height 15
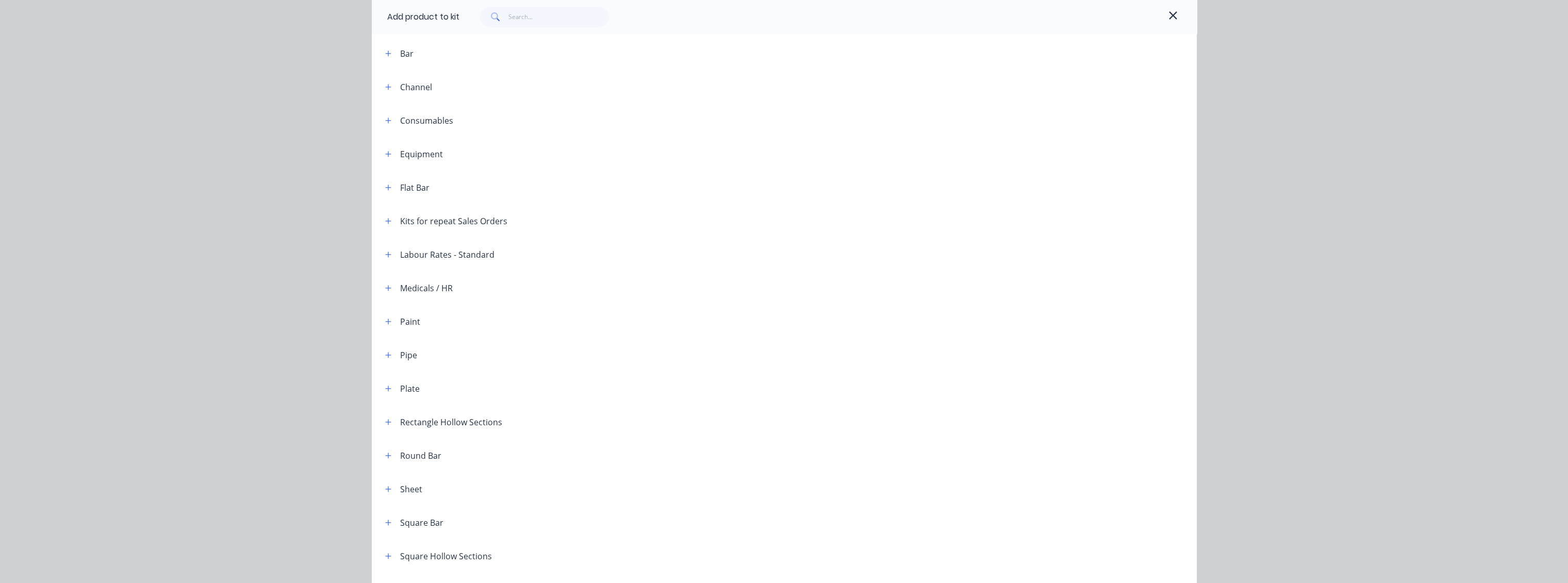
scroll to position [107, 0]
click at [385, 224] on icon "button" at bounding box center [388, 225] width 6 height 7
click at [385, 225] on icon "button" at bounding box center [388, 225] width 6 height 7
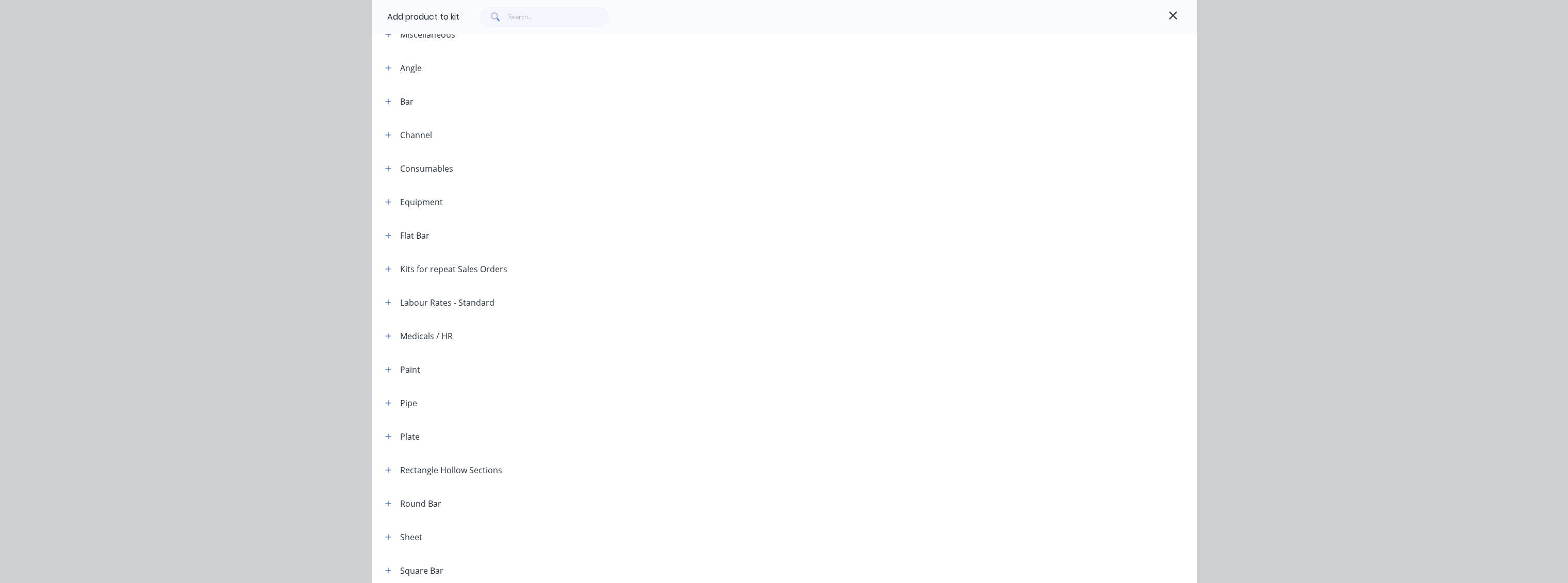
scroll to position [0, 0]
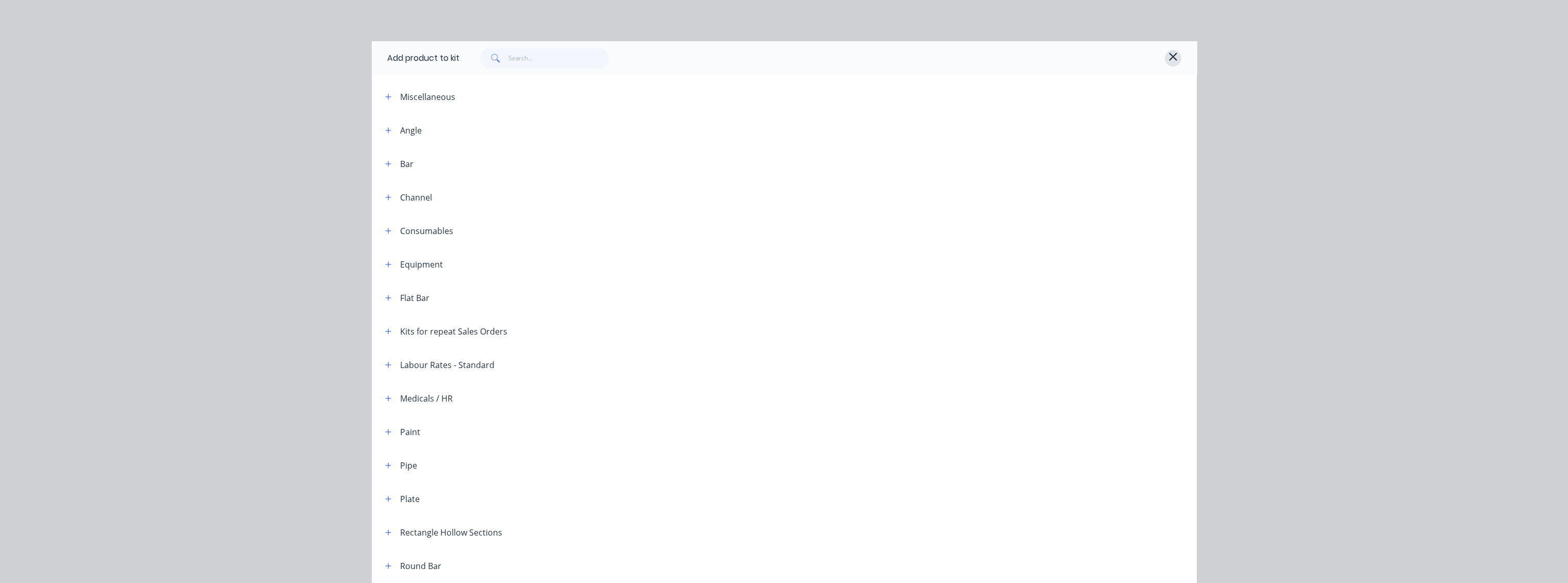
drag, startPoint x: 1171, startPoint y: 53, endPoint x: 881, endPoint y: 113, distance: 296.1
click at [1171, 54] on icon "button" at bounding box center [1173, 57] width 9 height 12
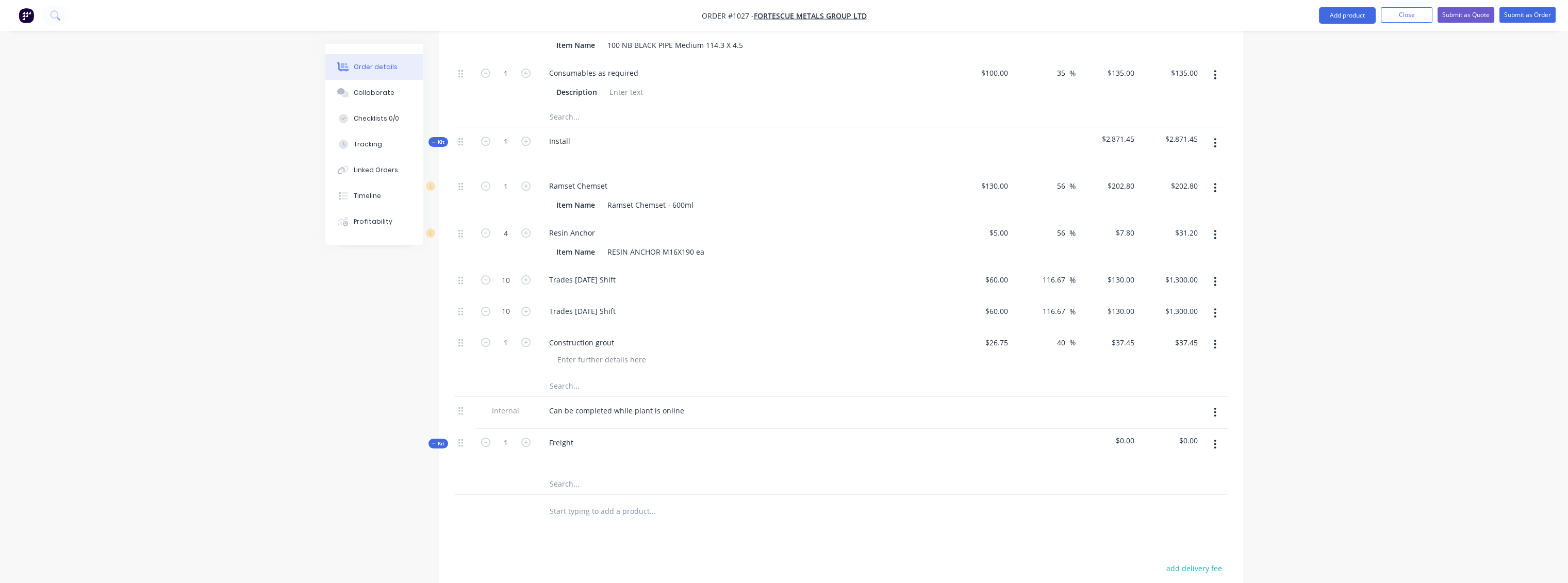
click at [565, 473] on input "text" at bounding box center [652, 484] width 206 height 21
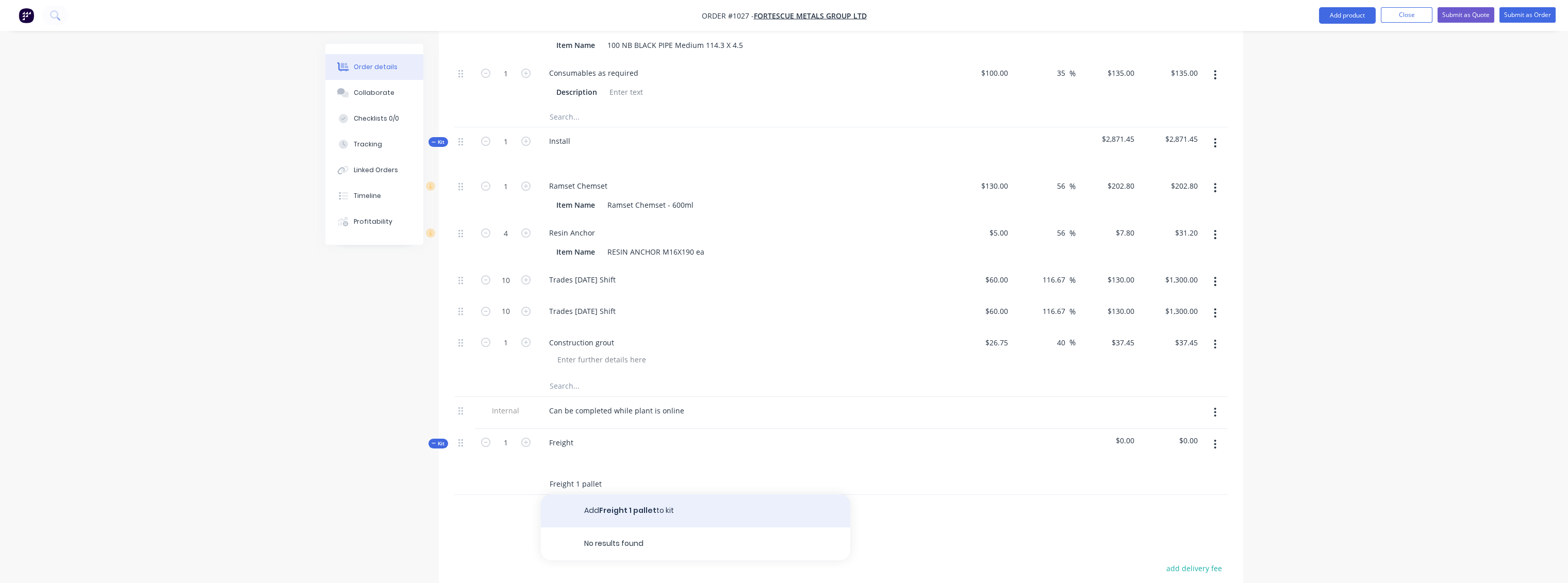
type input "Freight 1 pallet"
click at [617, 494] on button "Add Freight 1 pallet to kit" at bounding box center [696, 511] width 309 height 33
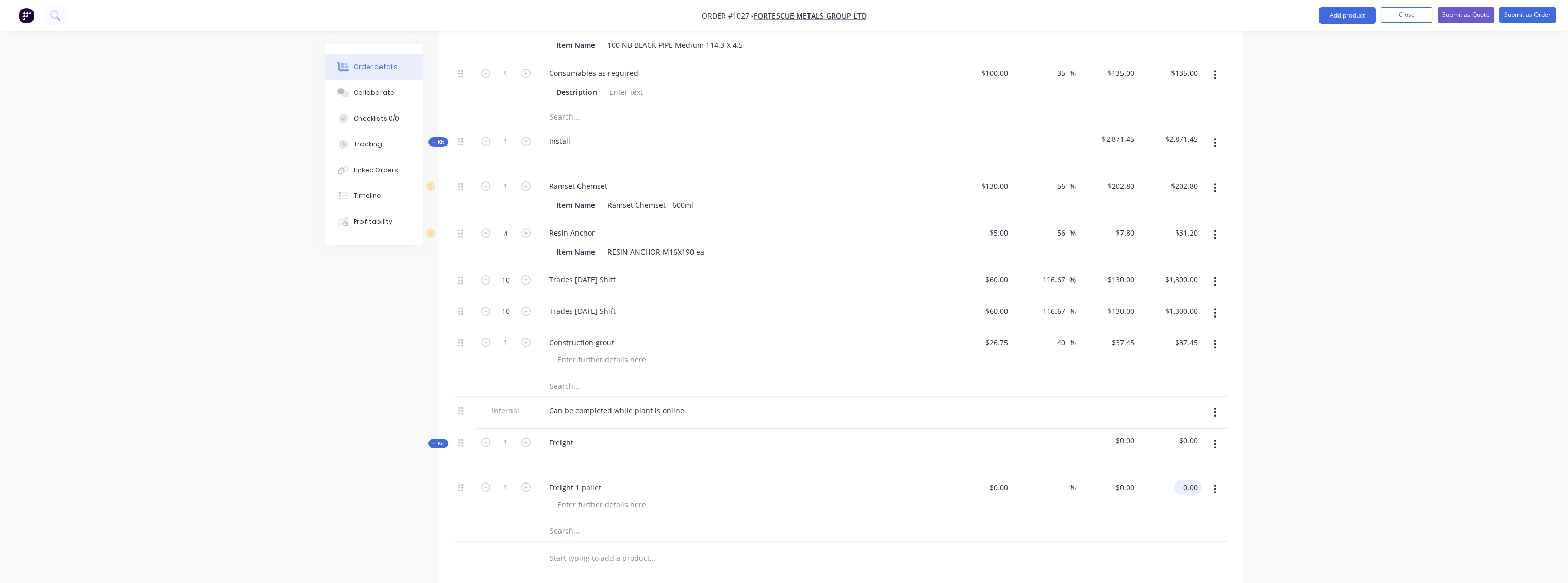
click at [1192, 480] on input "0.00" at bounding box center [1190, 487] width 24 height 15
type input "220"
type input "$220.00"
click at [1121, 521] on div at bounding box center [841, 531] width 774 height 21
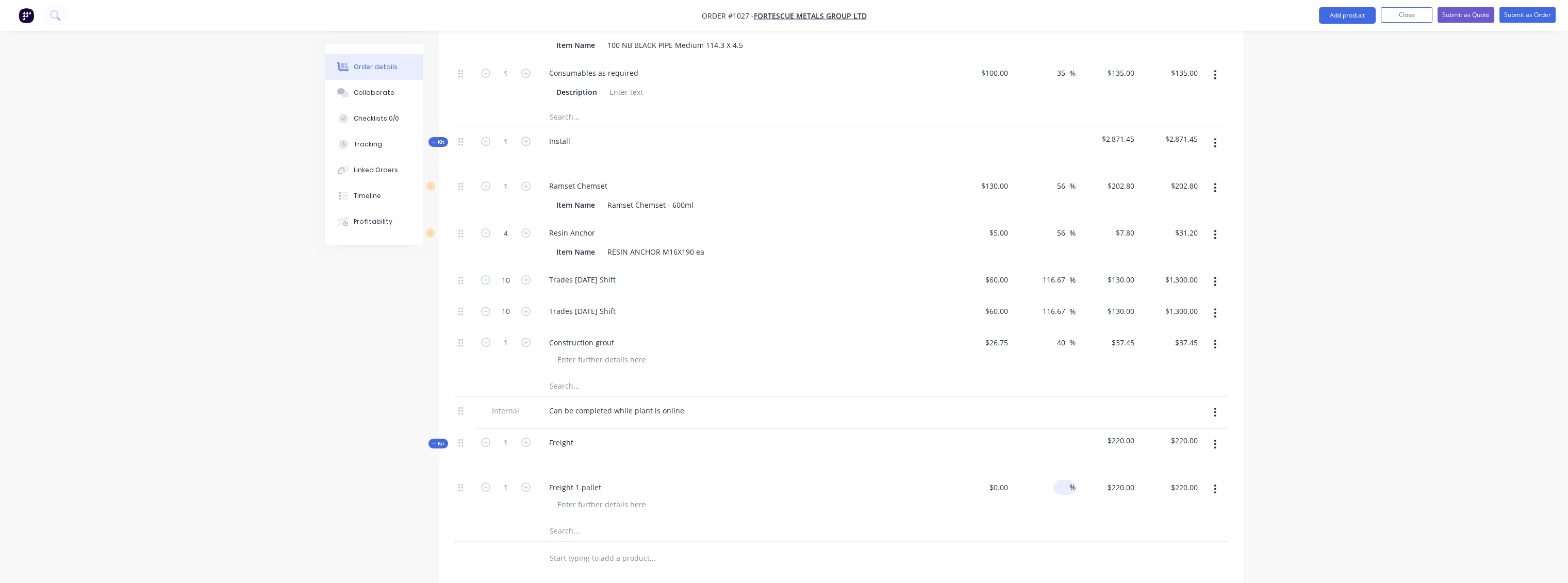
click at [1063, 480] on input at bounding box center [1063, 487] width 12 height 15
type input "$0.00"
click at [1004, 480] on input at bounding box center [1006, 487] width 12 height 15
click at [1116, 473] on div "$0.00 $0.00" at bounding box center [1107, 497] width 63 height 47
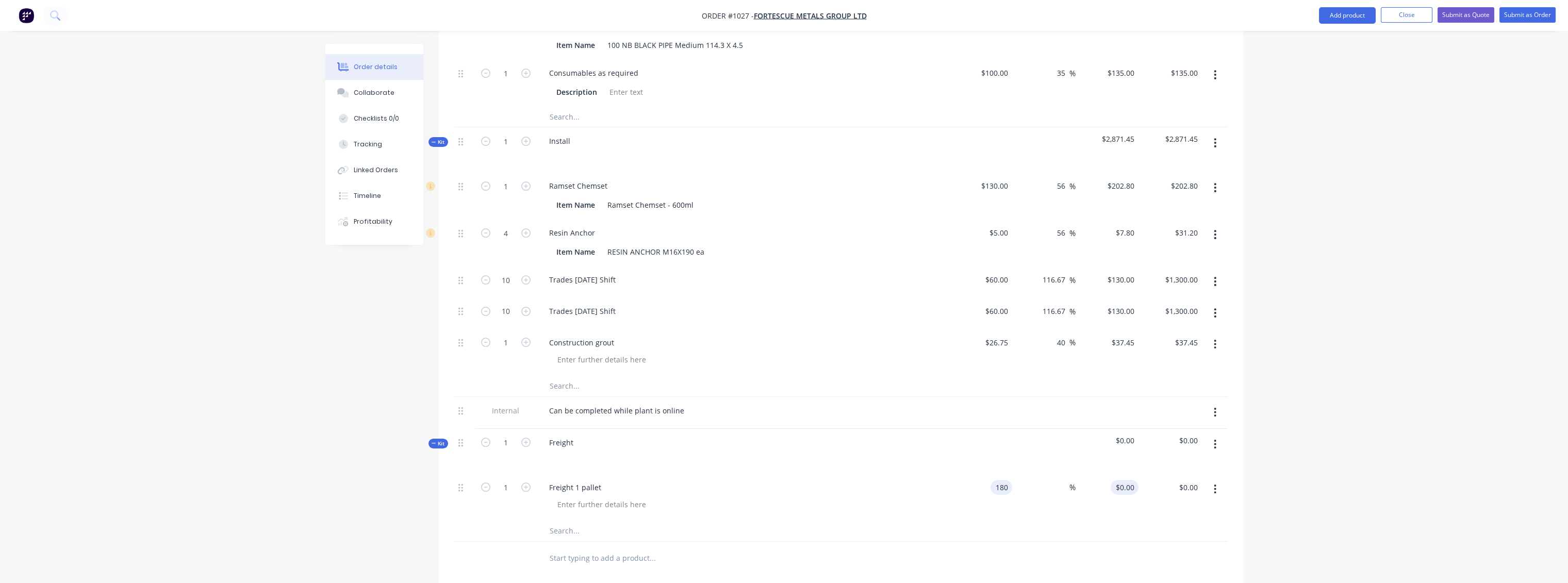
type input "$180.00"
type input "180"
type input "$180.00"
type input "220"
type input "22.22"
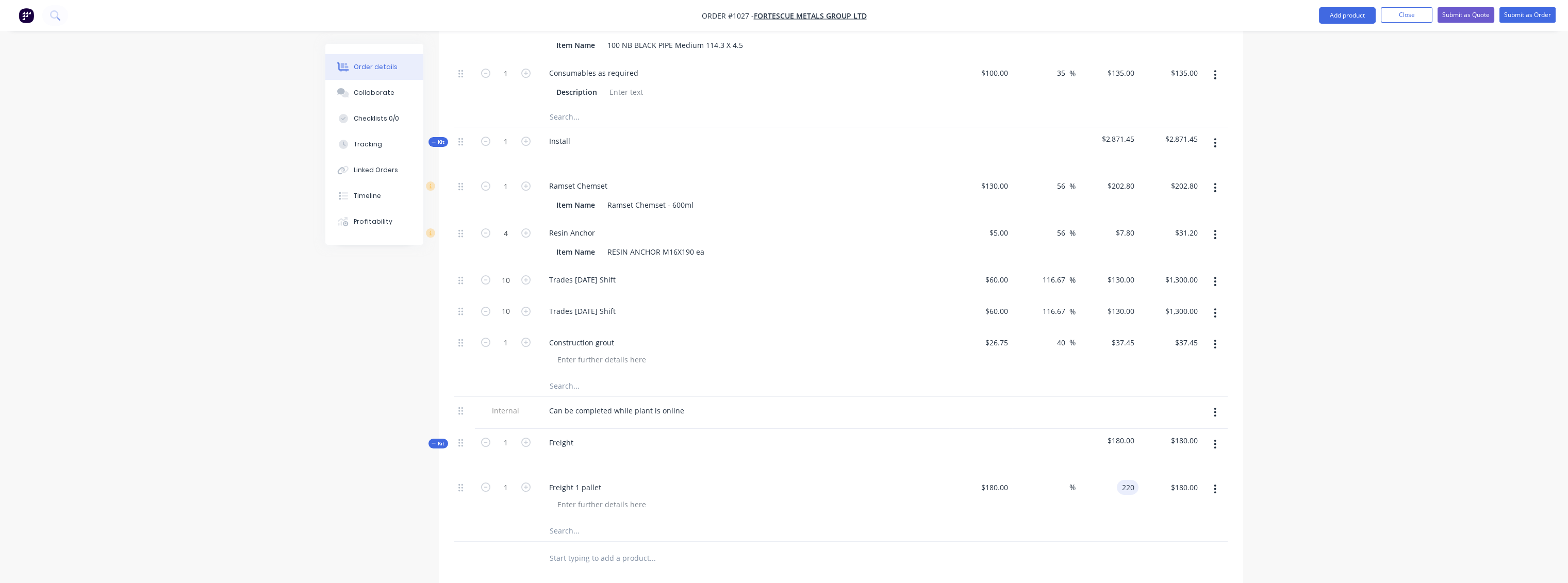
type input "$220.00"
click at [1169, 542] on div at bounding box center [841, 558] width 774 height 33
click at [436, 440] on span "Kit" at bounding box center [438, 444] width 13 height 8
